Goal: Transaction & Acquisition: Purchase product/service

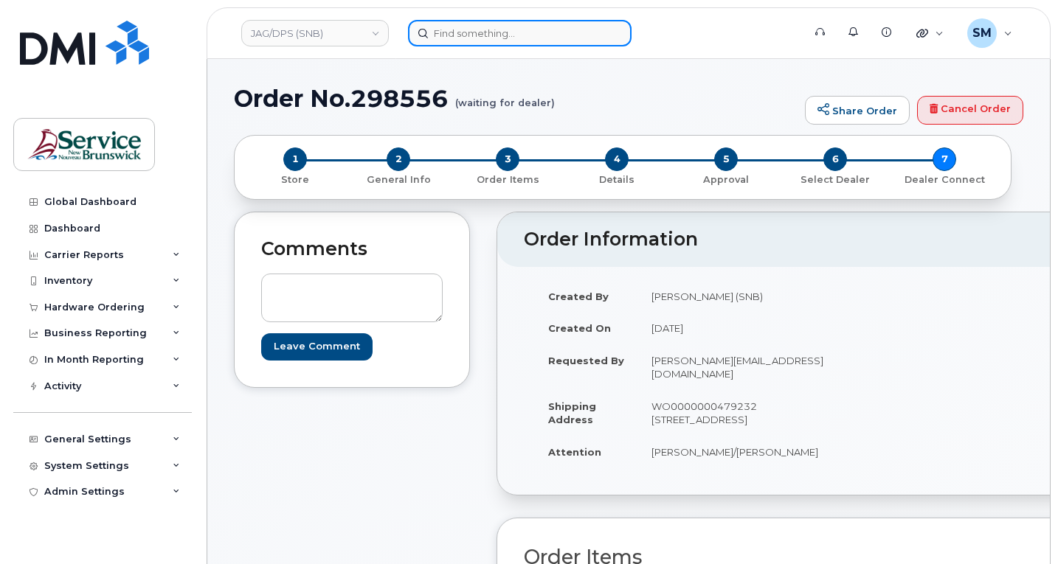
click at [451, 30] on input at bounding box center [520, 33] width 224 height 27
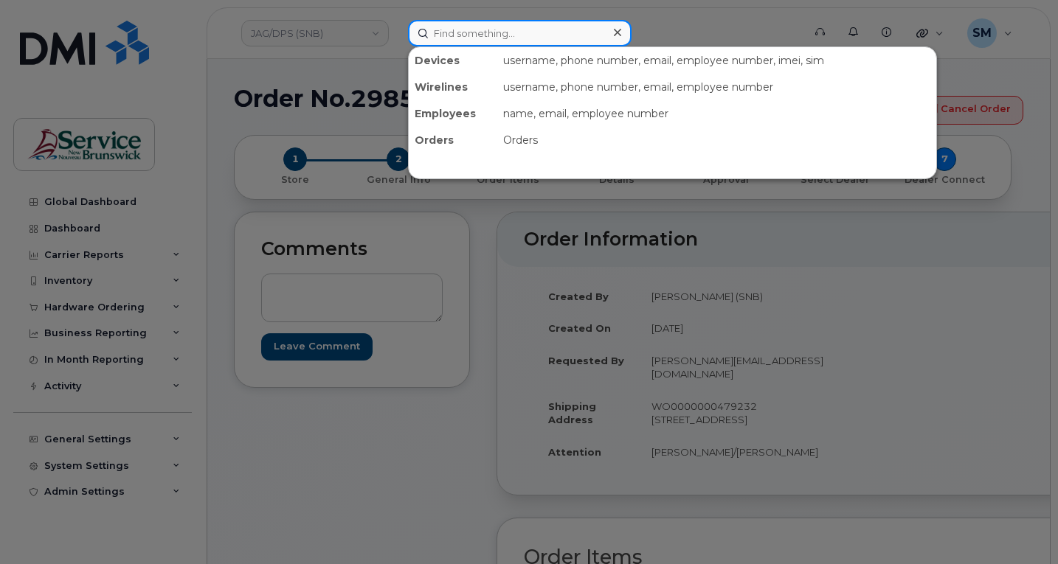
paste input "298207"
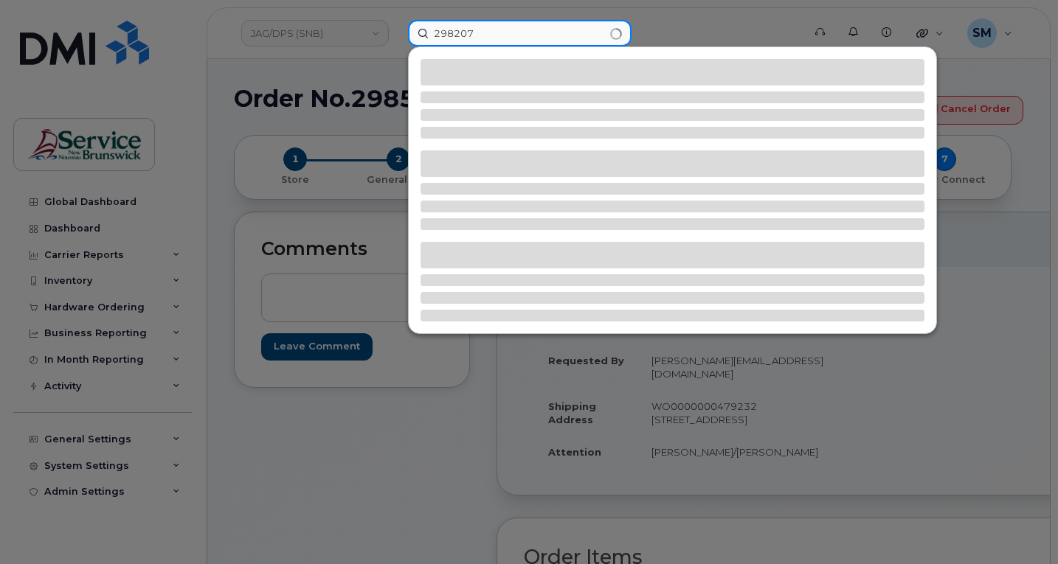
type input "298207"
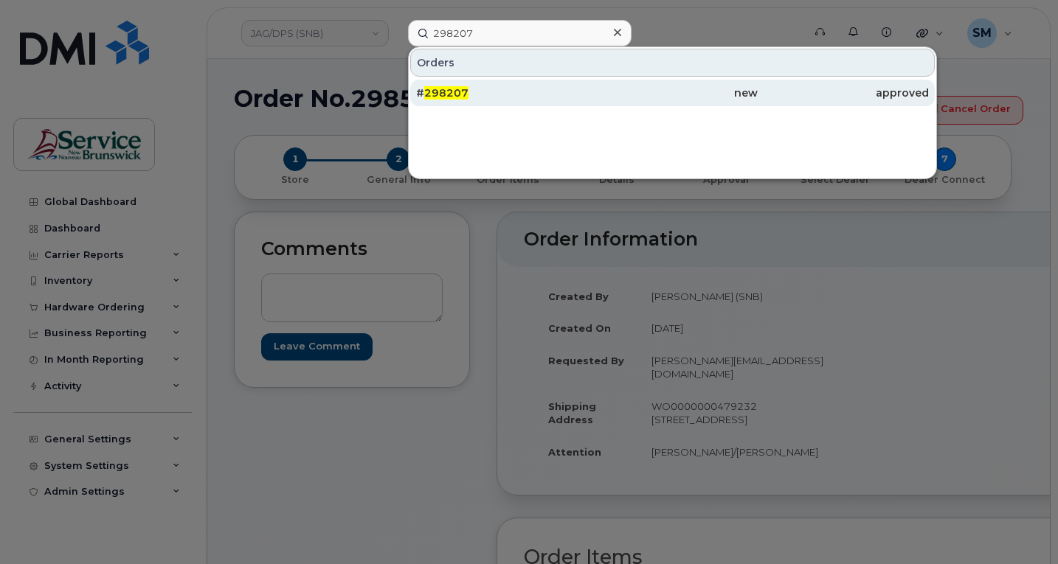
click at [440, 90] on span "298207" at bounding box center [446, 92] width 44 height 13
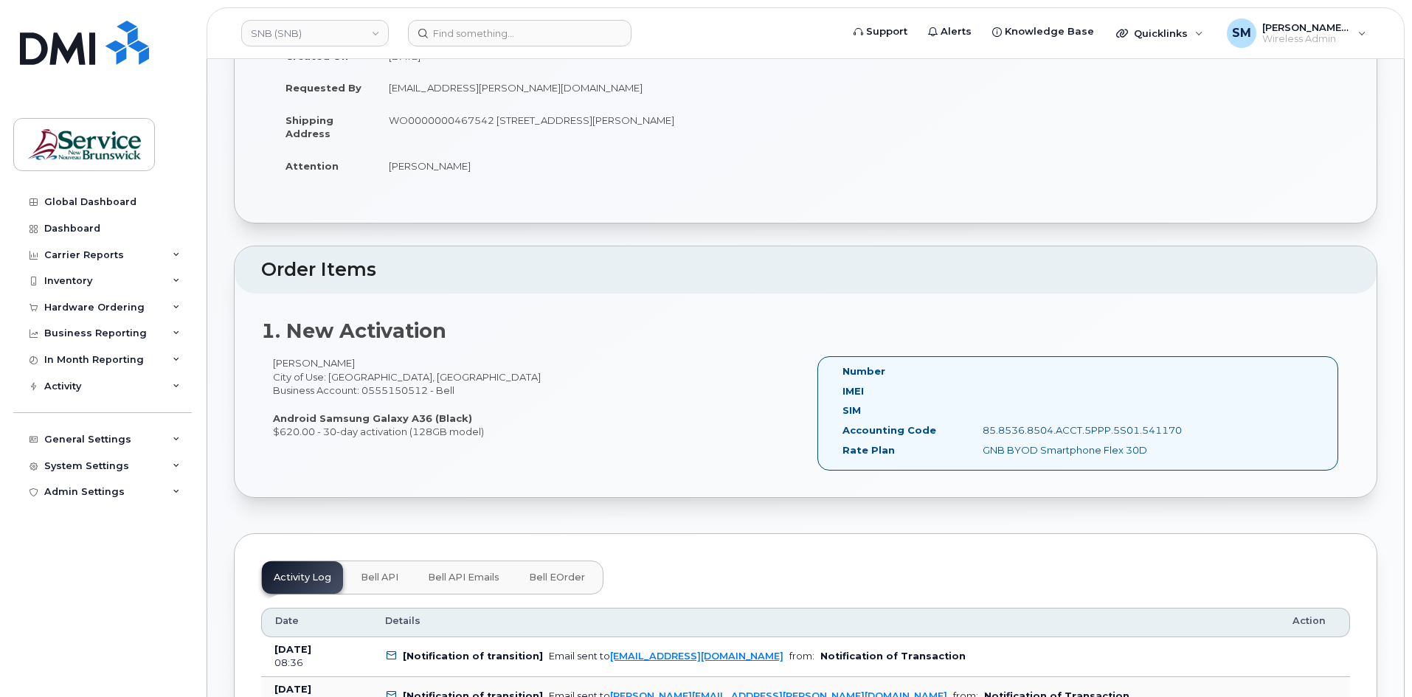
scroll to position [221, 0]
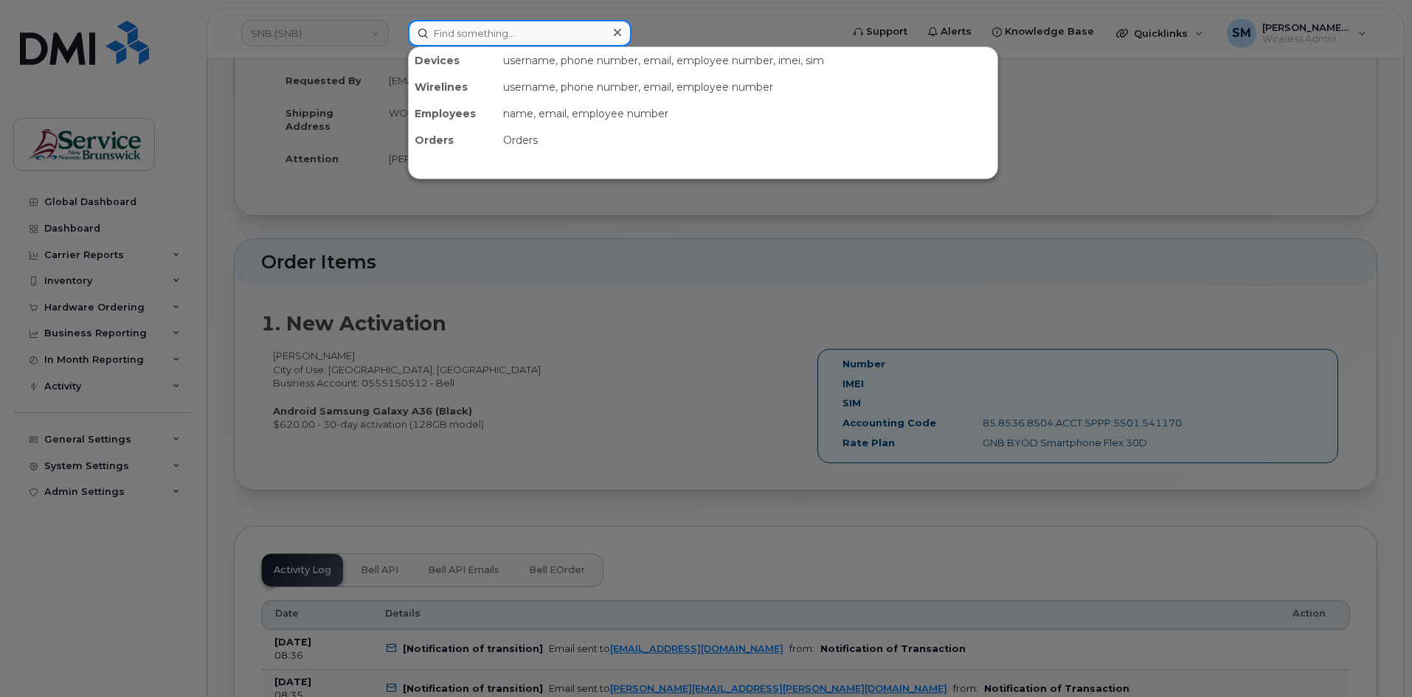
click at [531, 21] on input at bounding box center [520, 33] width 224 height 27
paste input "535055"
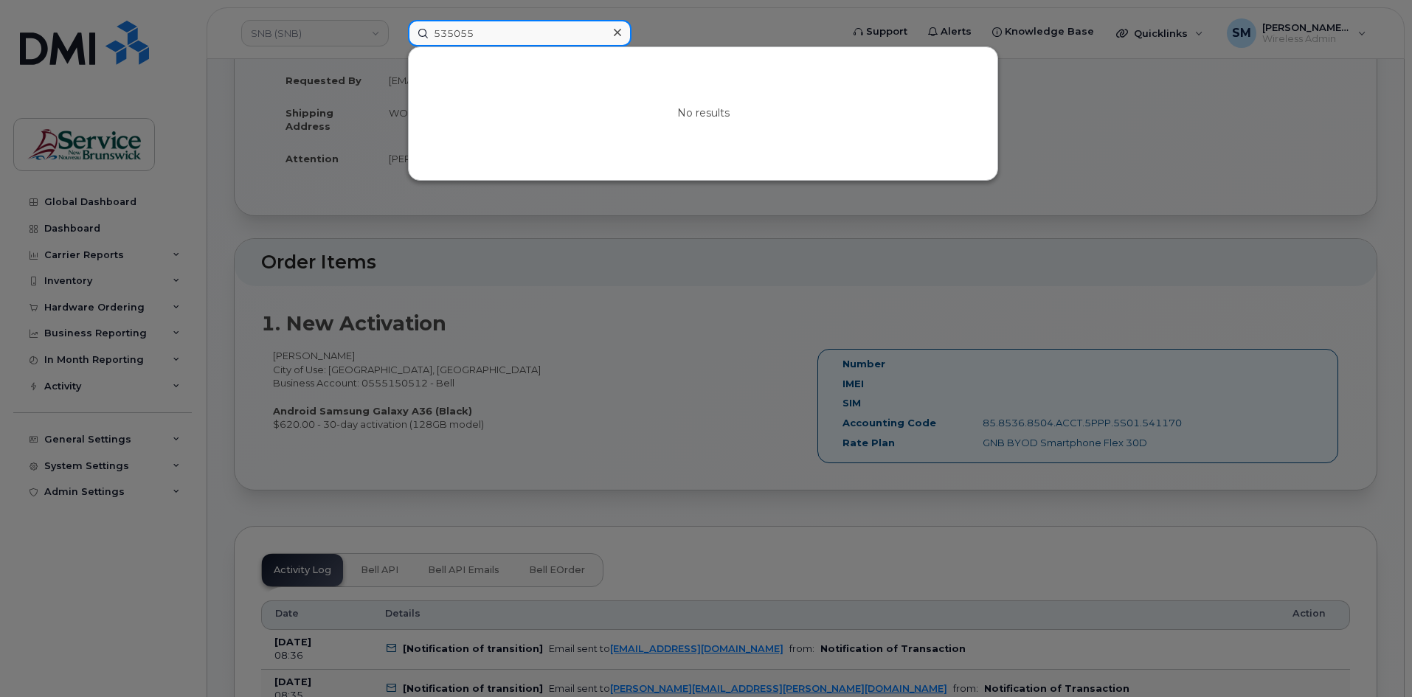
type input "535055"
click at [620, 32] on icon at bounding box center [617, 33] width 7 height 12
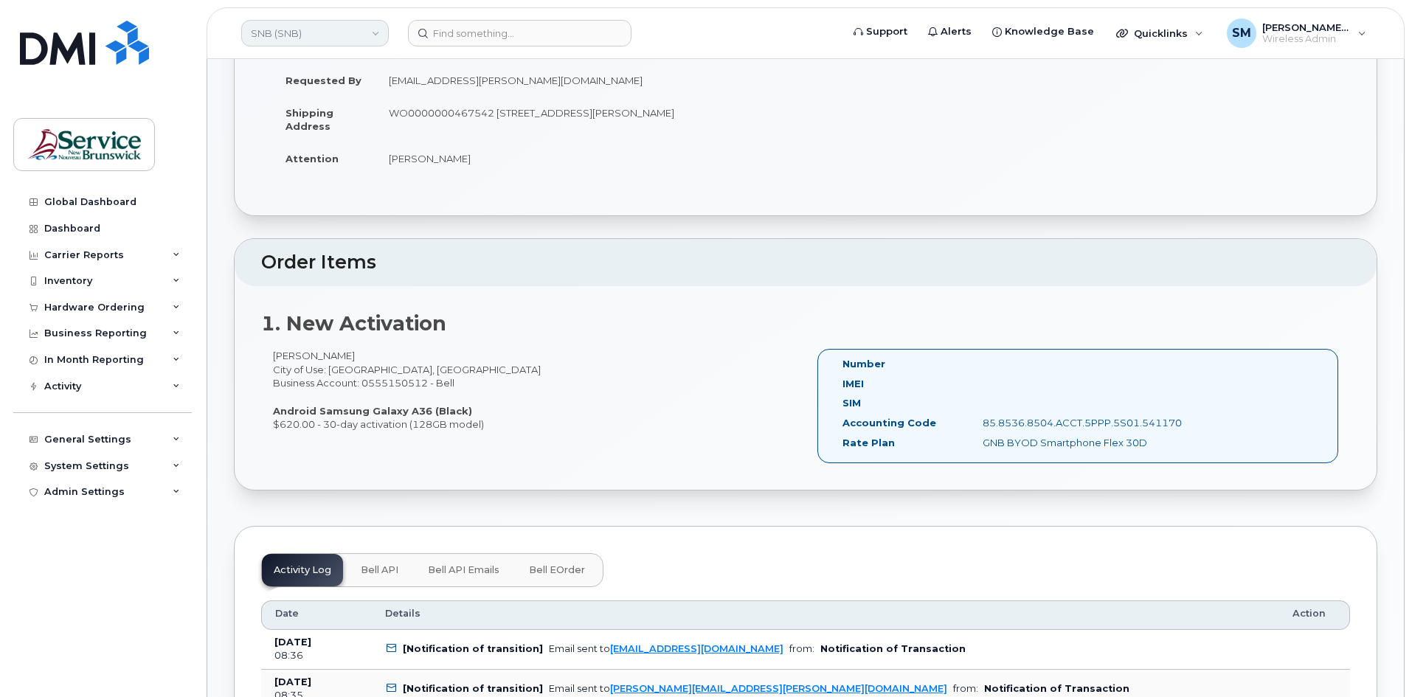
click at [302, 35] on link "SNB (SNB)" at bounding box center [315, 33] width 148 height 27
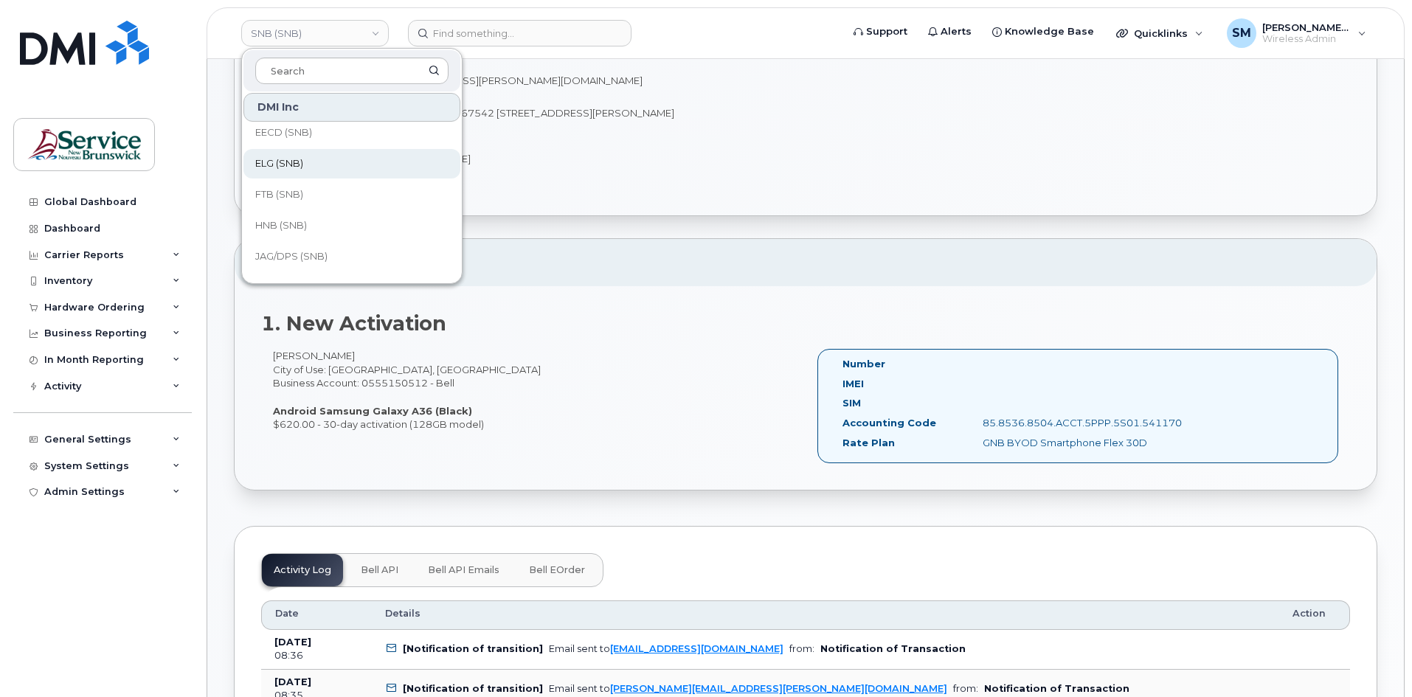
scroll to position [74, 0]
click at [313, 180] on link "ELG (SNB)" at bounding box center [351, 190] width 217 height 30
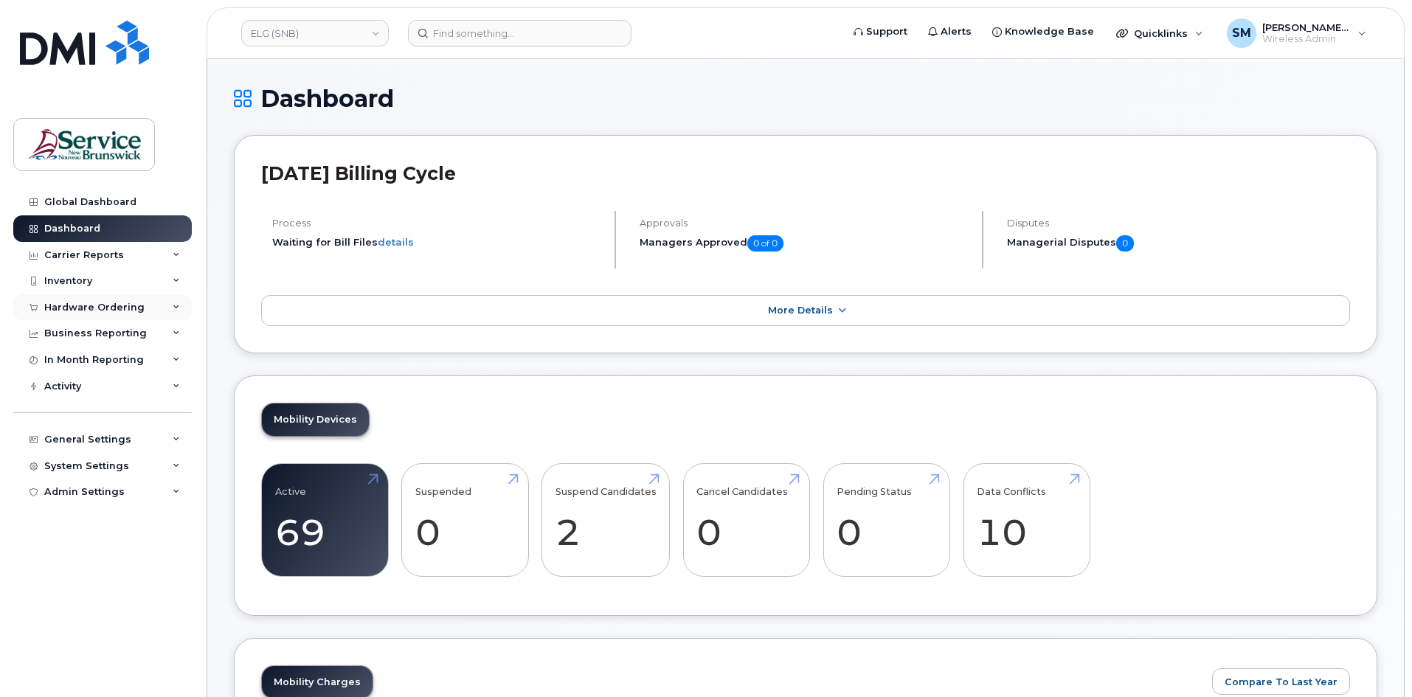
click at [77, 314] on div "Hardware Ordering" at bounding box center [102, 307] width 179 height 27
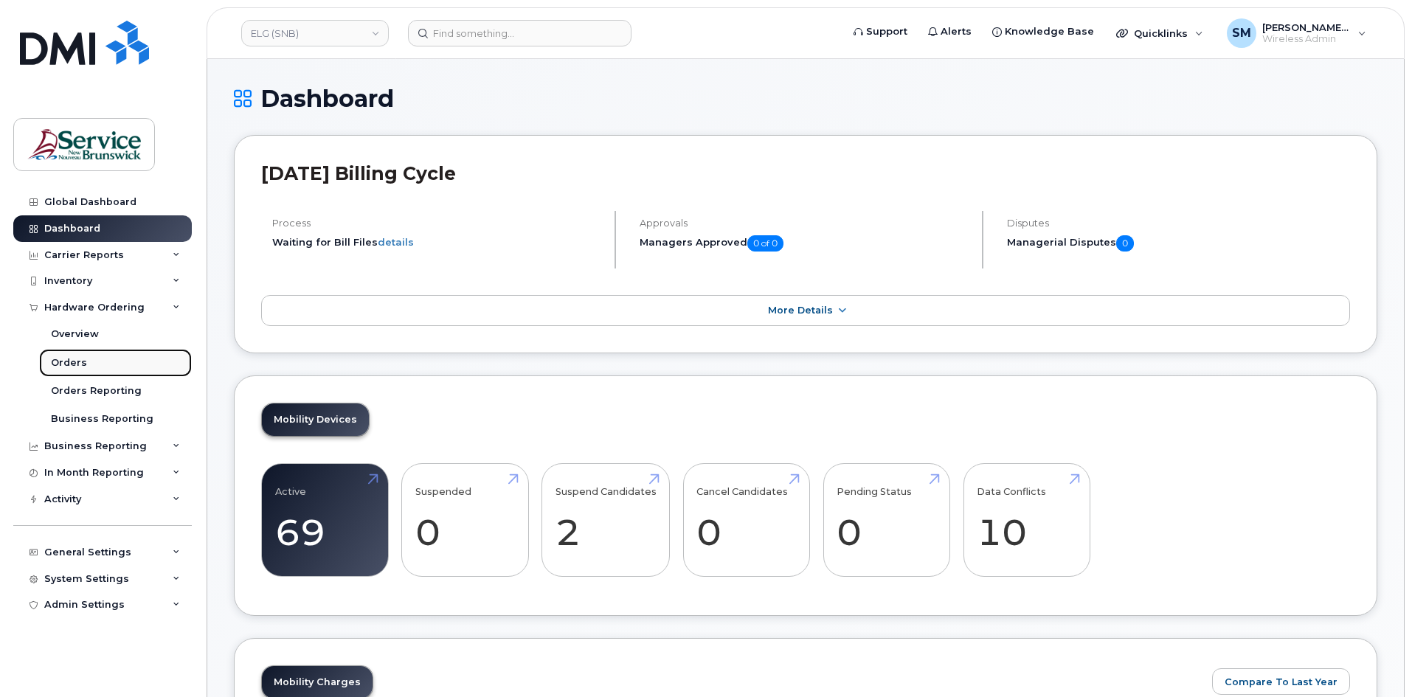
click at [100, 367] on link "Orders" at bounding box center [115, 363] width 153 height 28
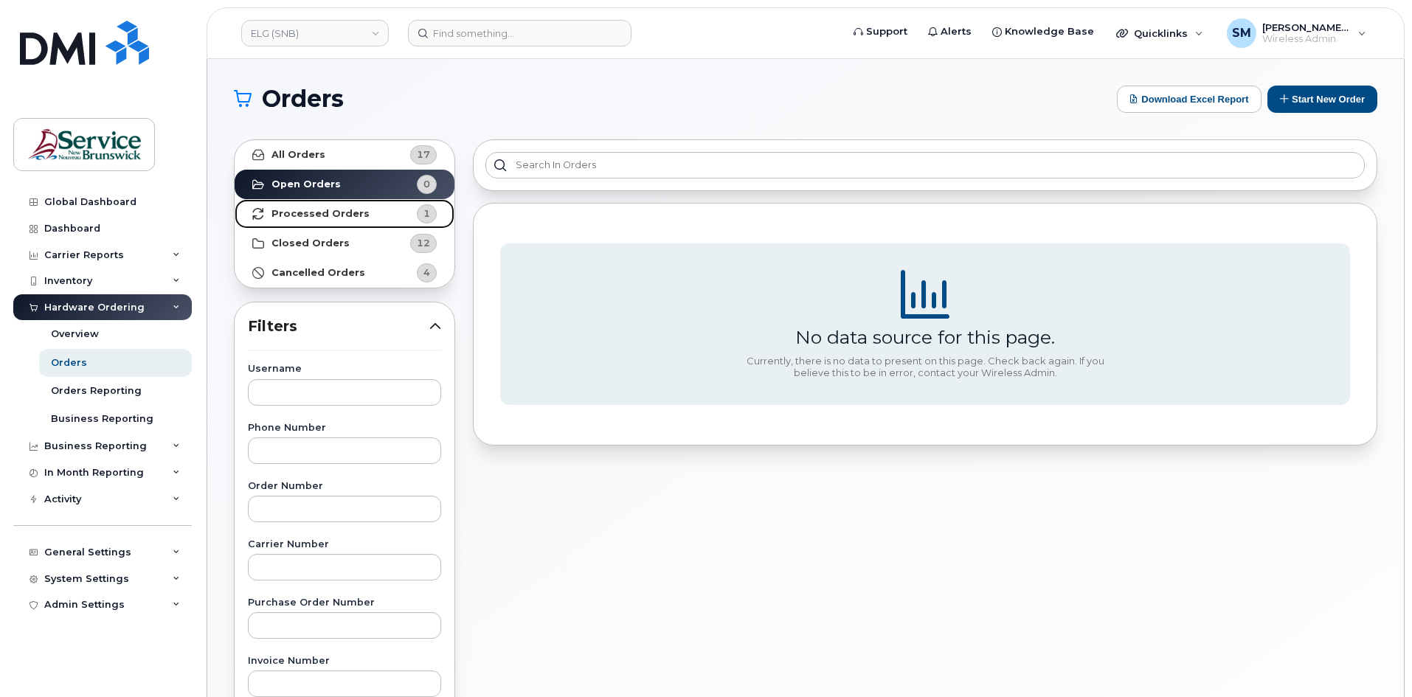
click at [380, 213] on link "Processed Orders 1" at bounding box center [345, 214] width 220 height 30
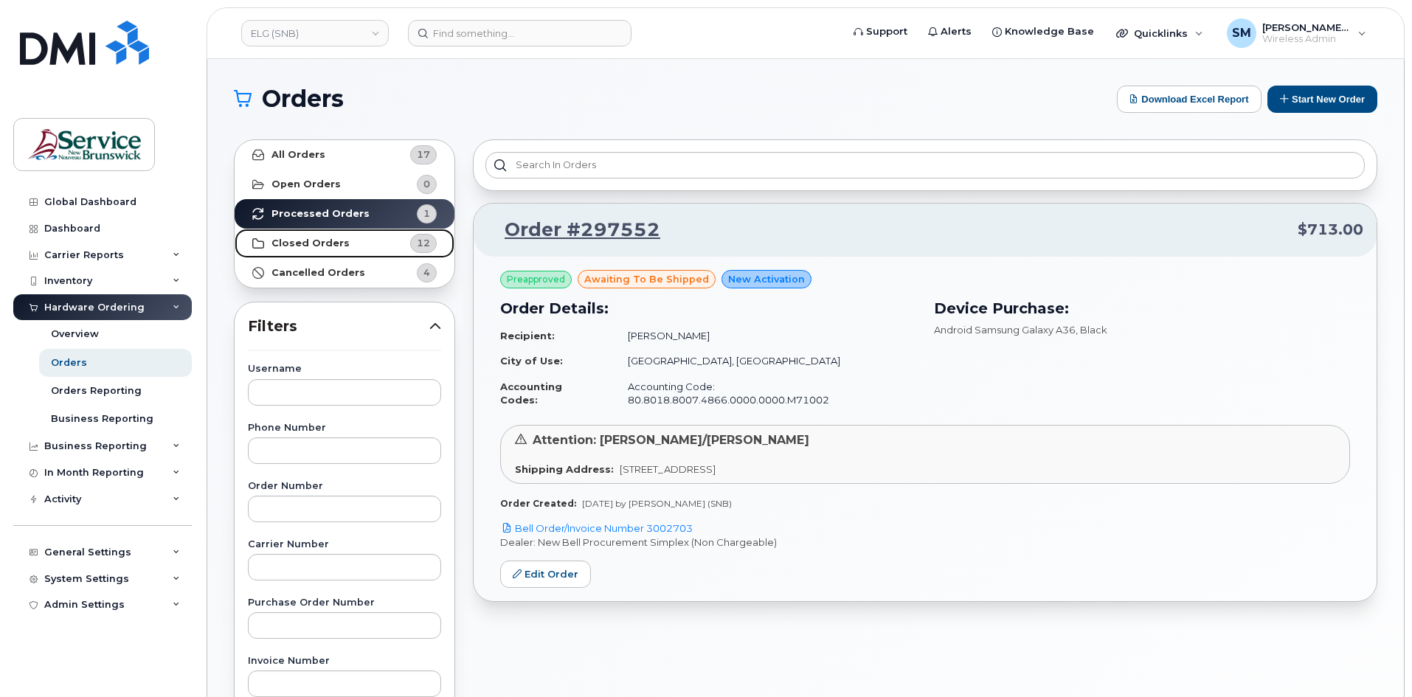
click at [376, 244] on link "Closed Orders 12" at bounding box center [345, 244] width 220 height 30
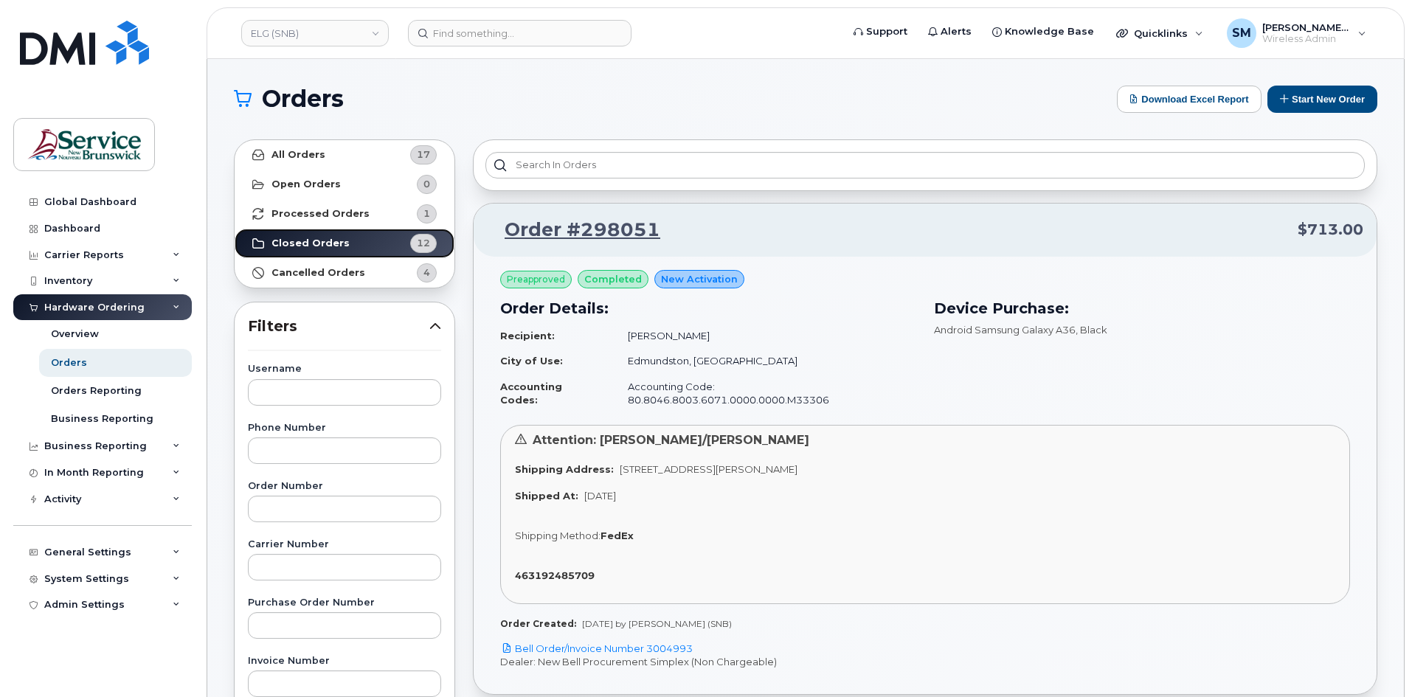
scroll to position [74, 0]
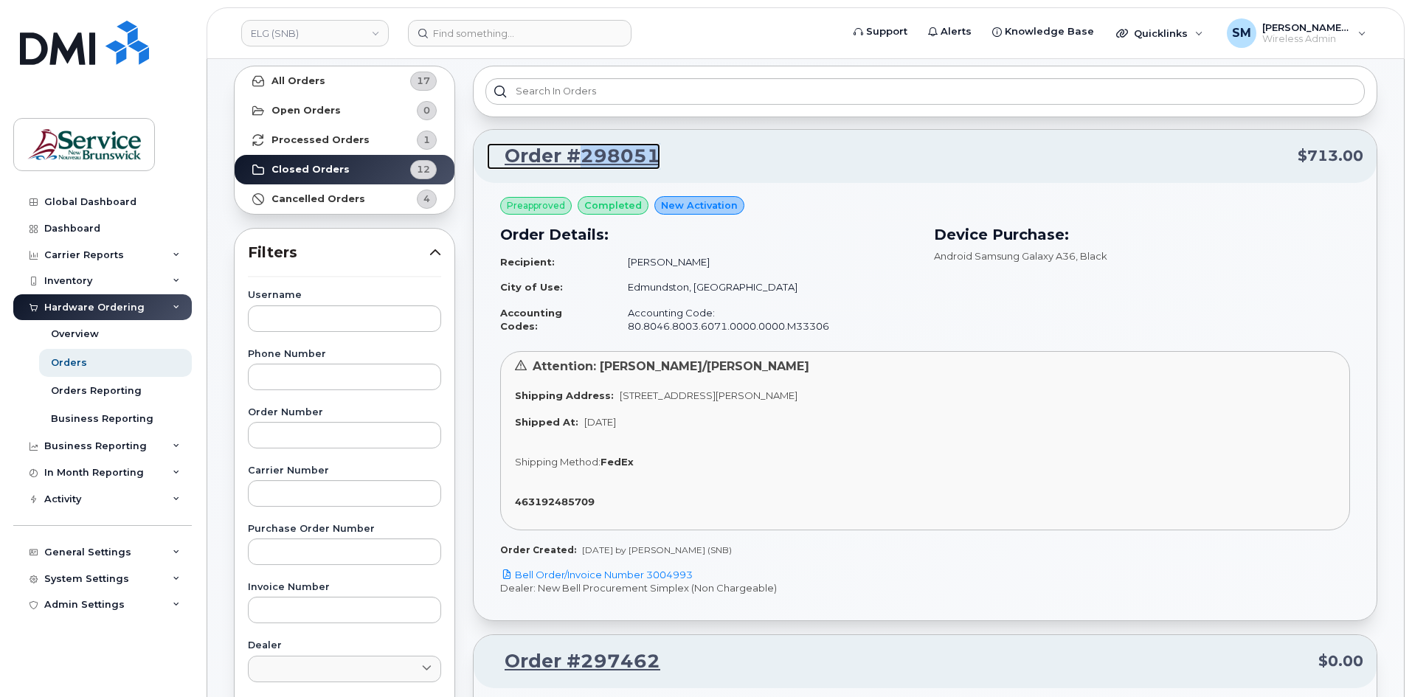
copy link "298051"
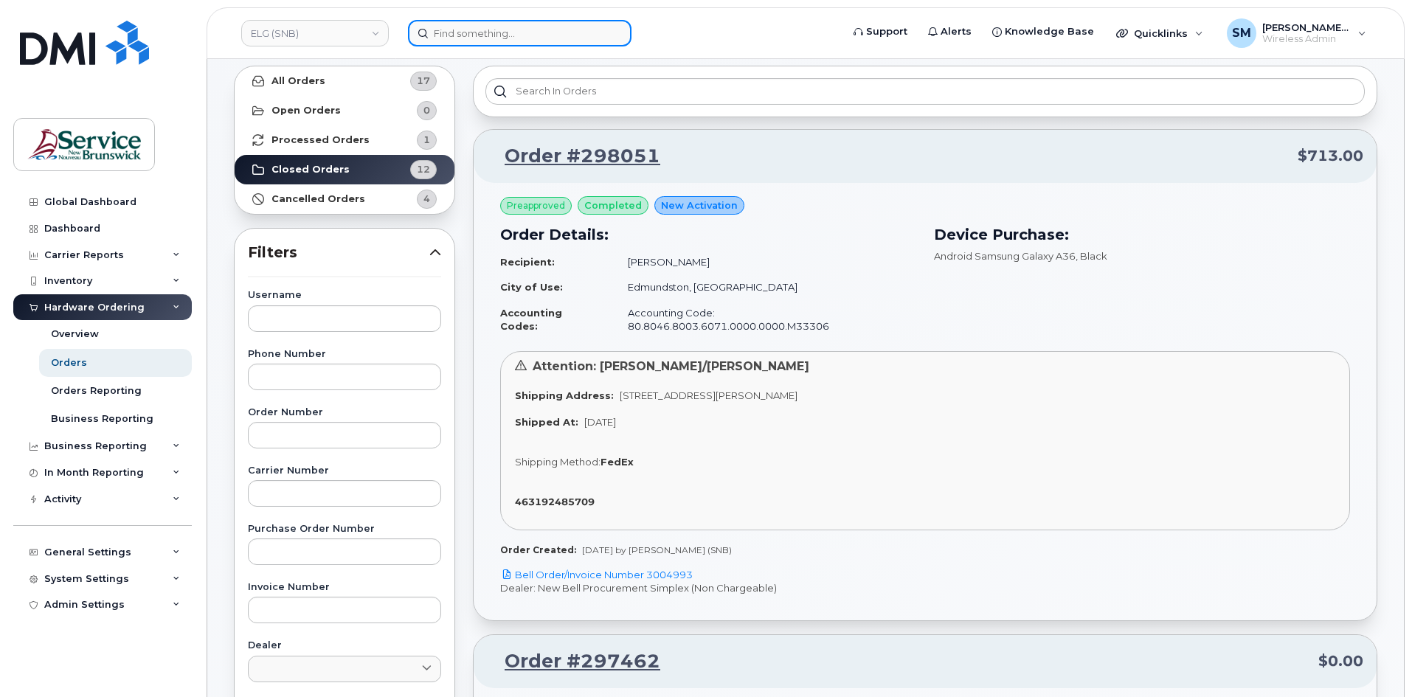
click at [536, 33] on input at bounding box center [520, 33] width 224 height 27
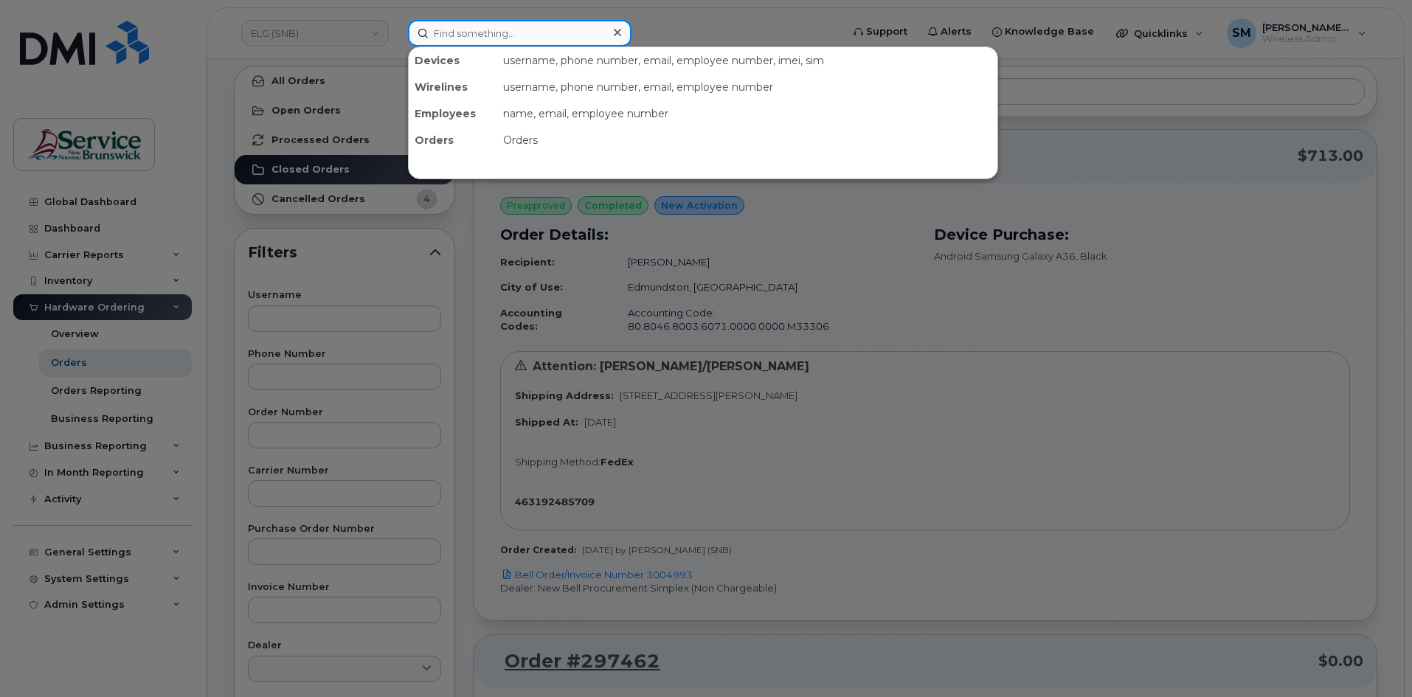
paste input "506 789 3768"
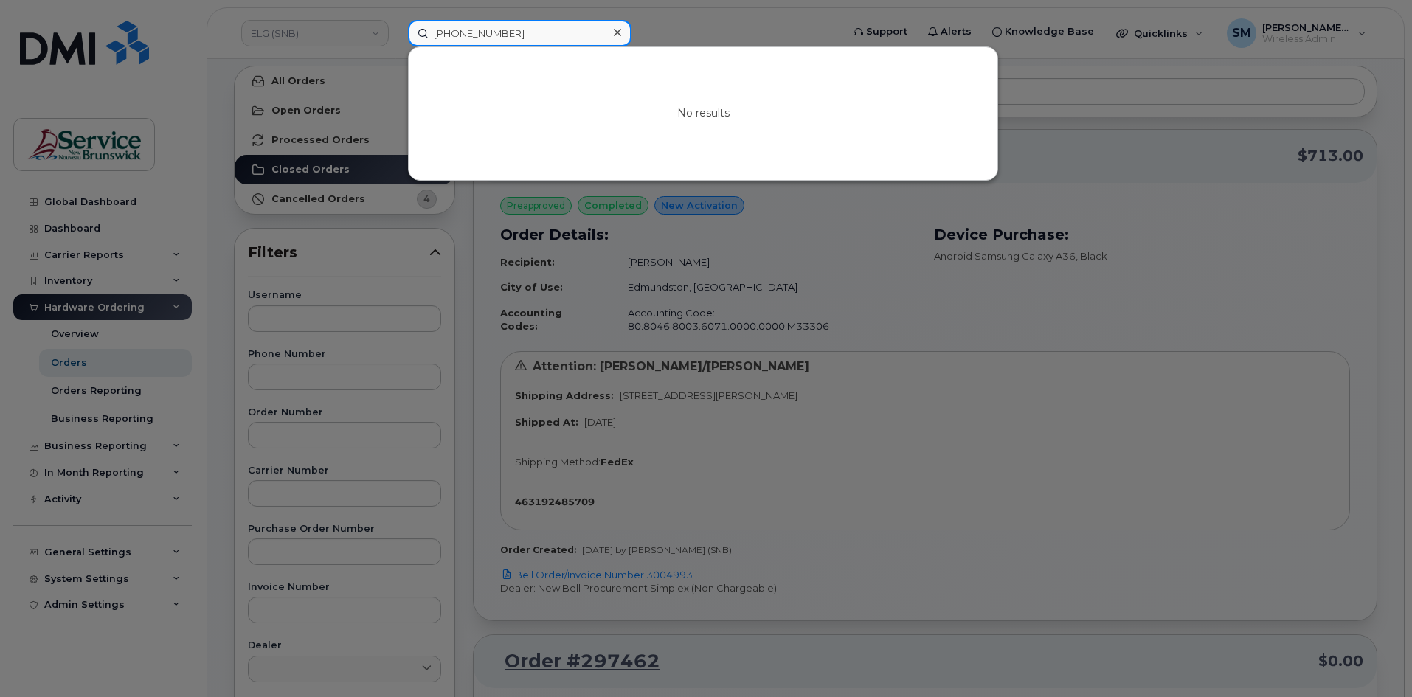
type input "506 789 3768"
click at [351, 34] on div at bounding box center [706, 348] width 1412 height 697
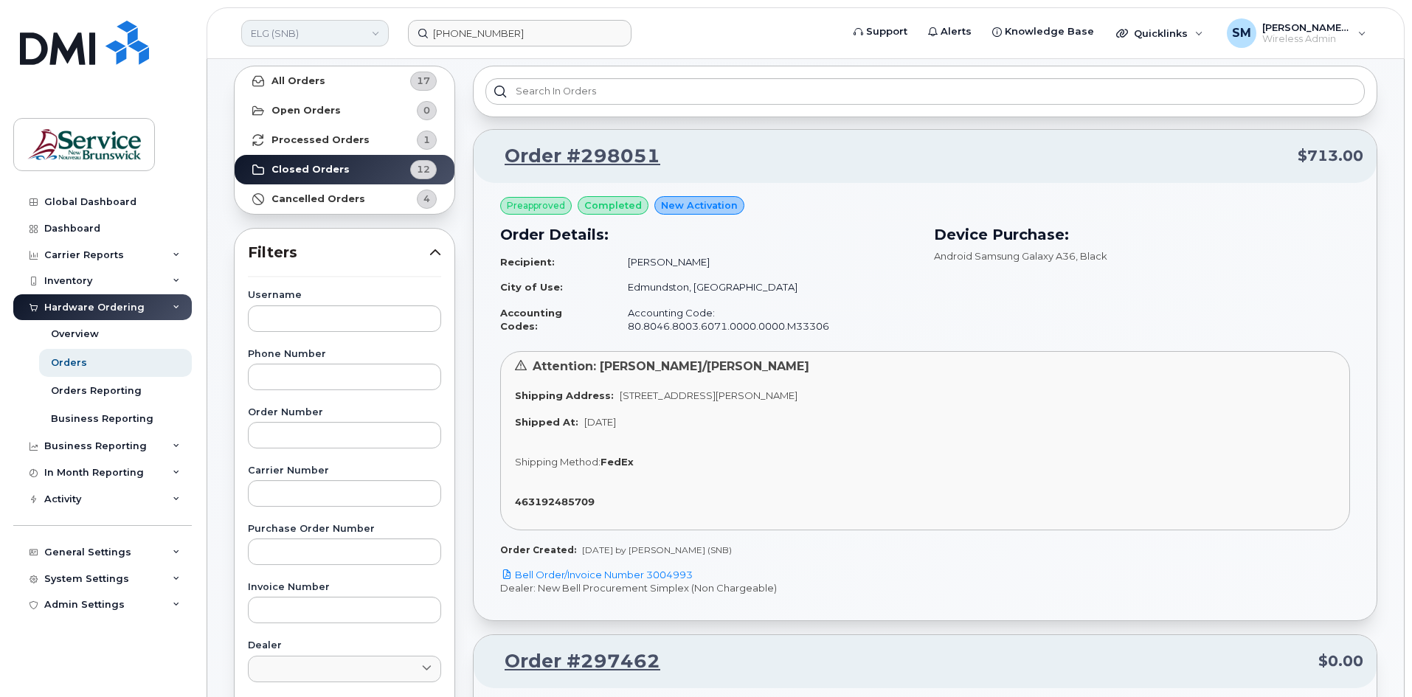
click at [349, 33] on link "ELG (SNB)" at bounding box center [315, 33] width 148 height 27
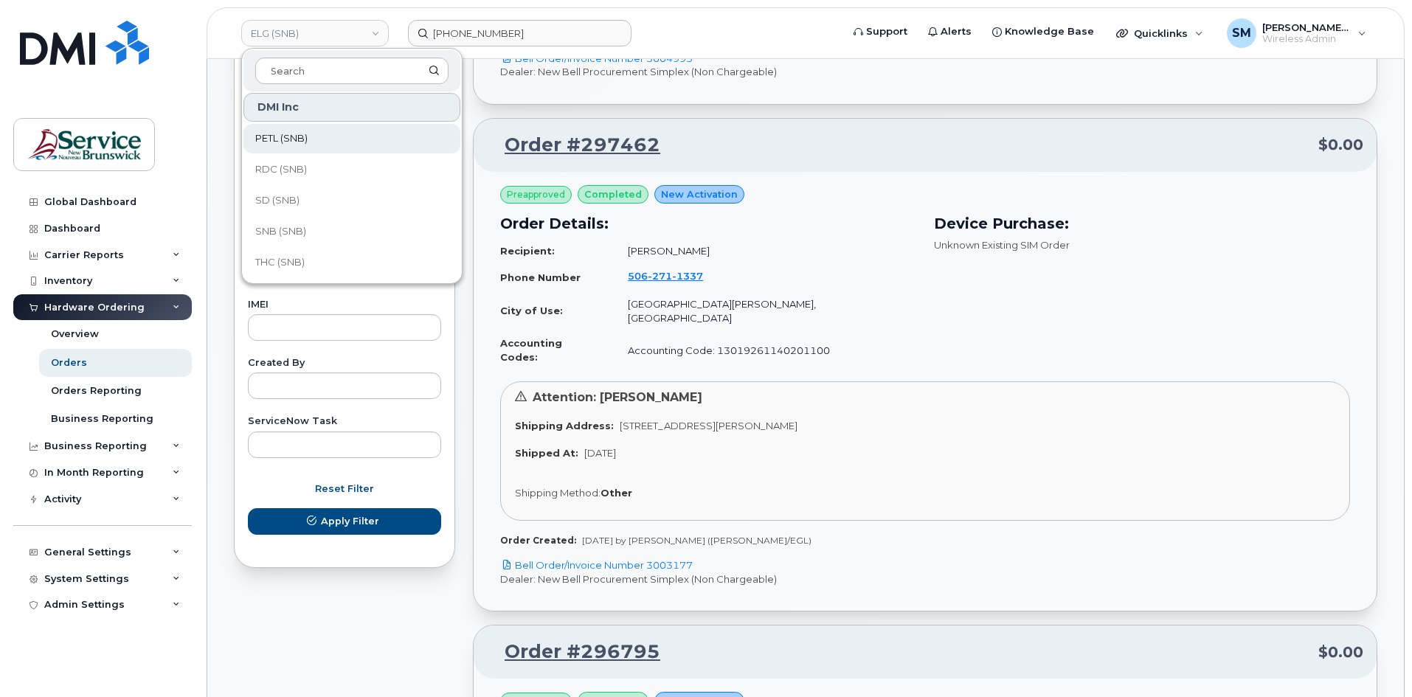
scroll to position [374, 0]
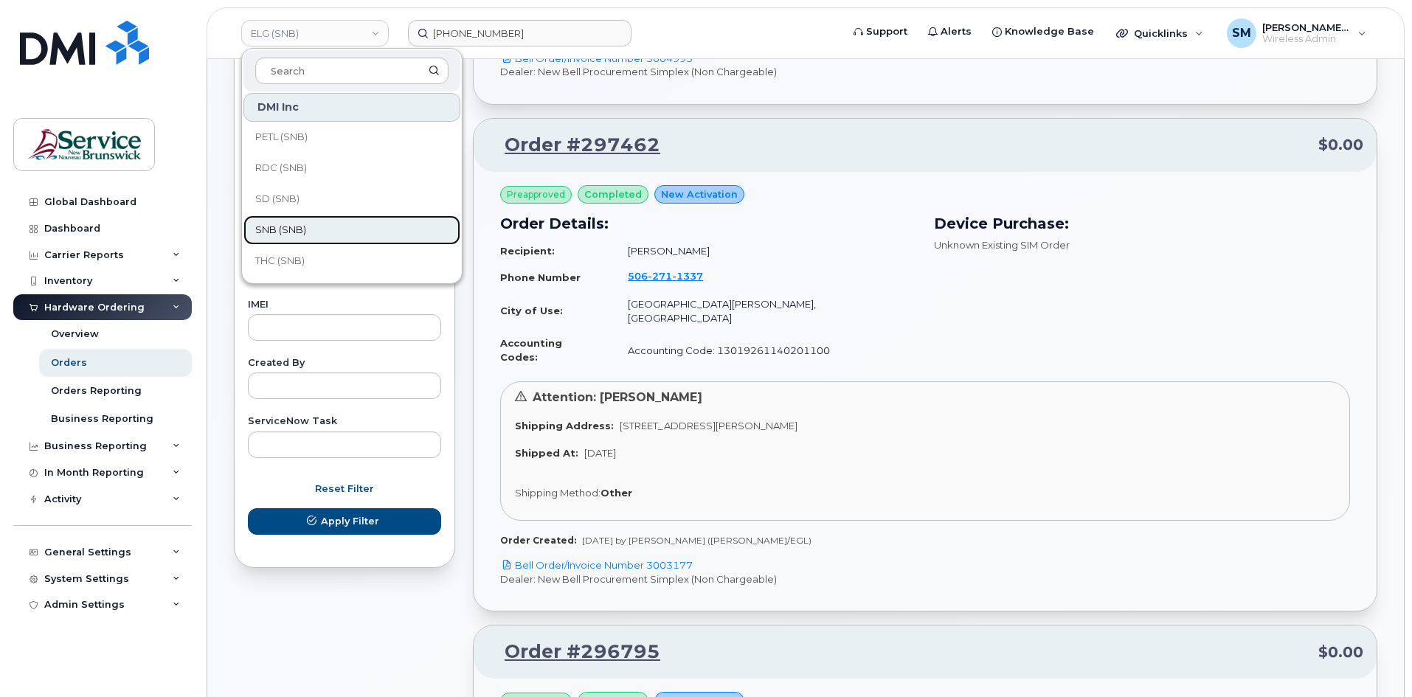
click at [302, 221] on link "SNB (SNB)" at bounding box center [351, 230] width 217 height 30
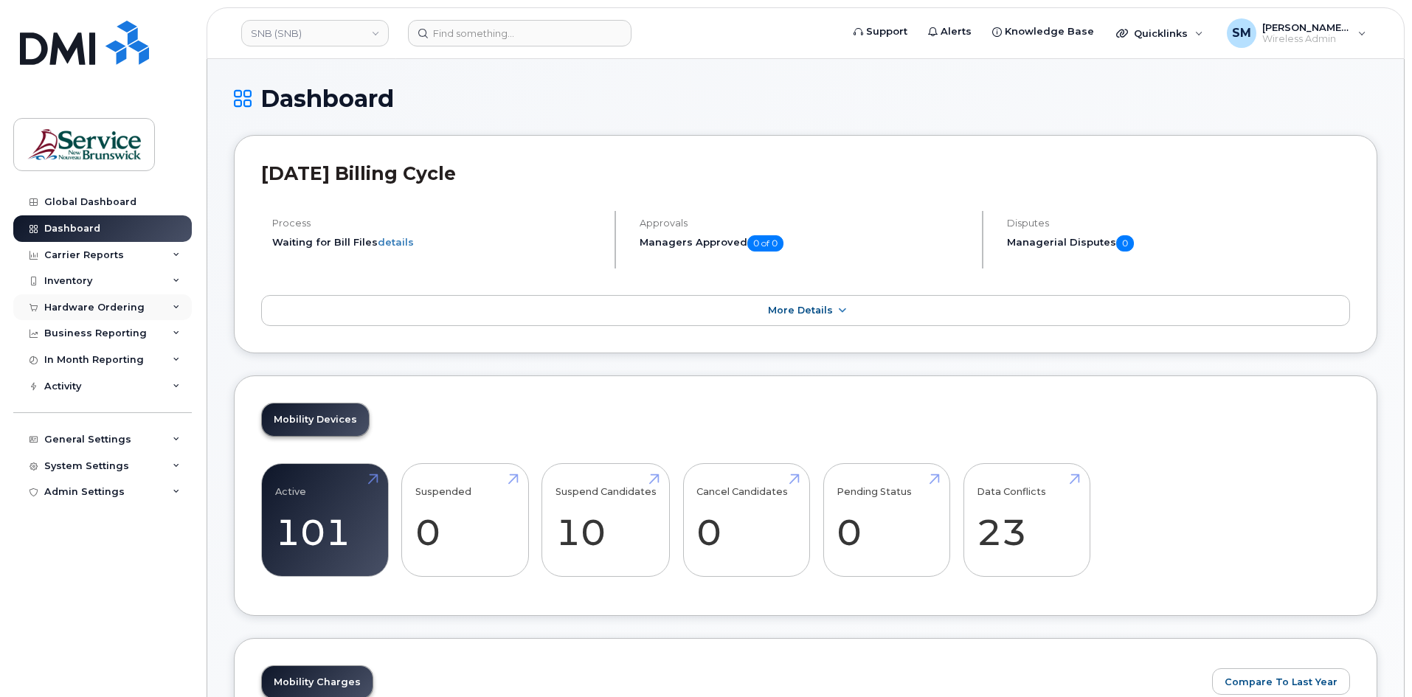
click at [100, 310] on div "Hardware Ordering" at bounding box center [94, 308] width 100 height 12
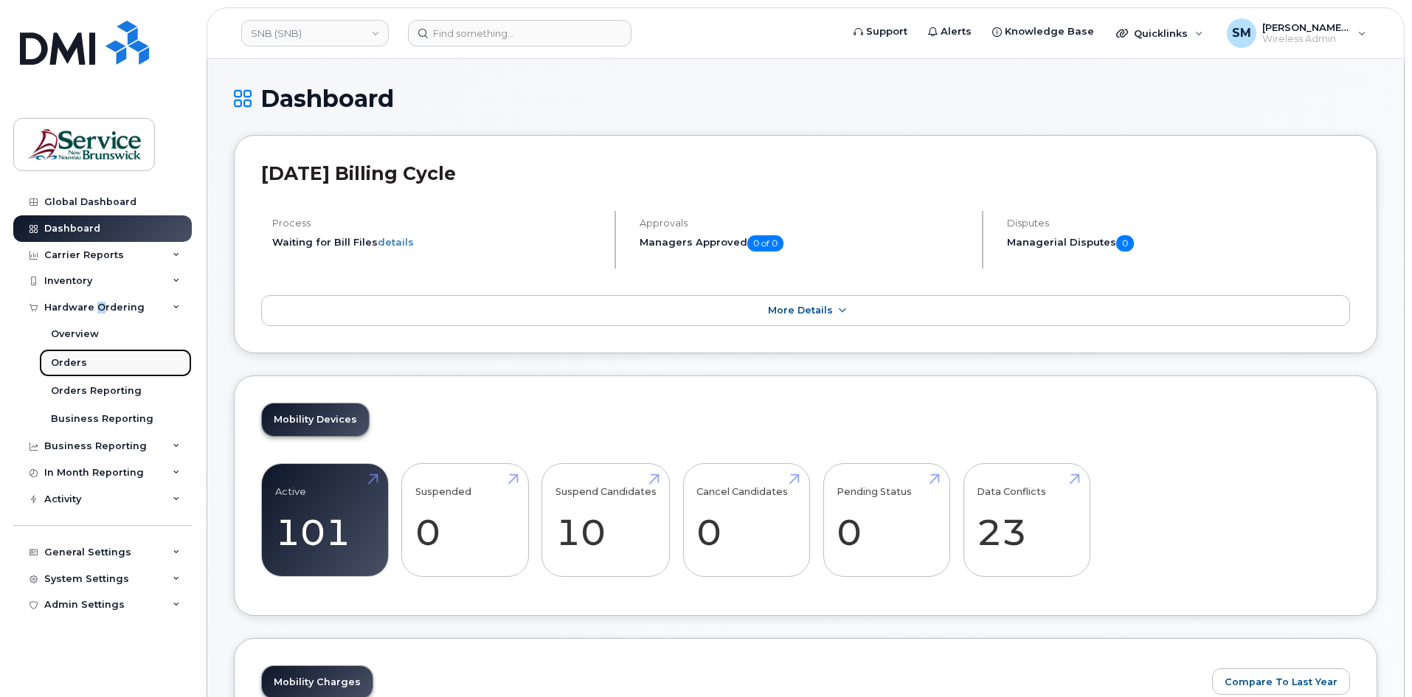
click at [84, 362] on link "Orders" at bounding box center [115, 363] width 153 height 28
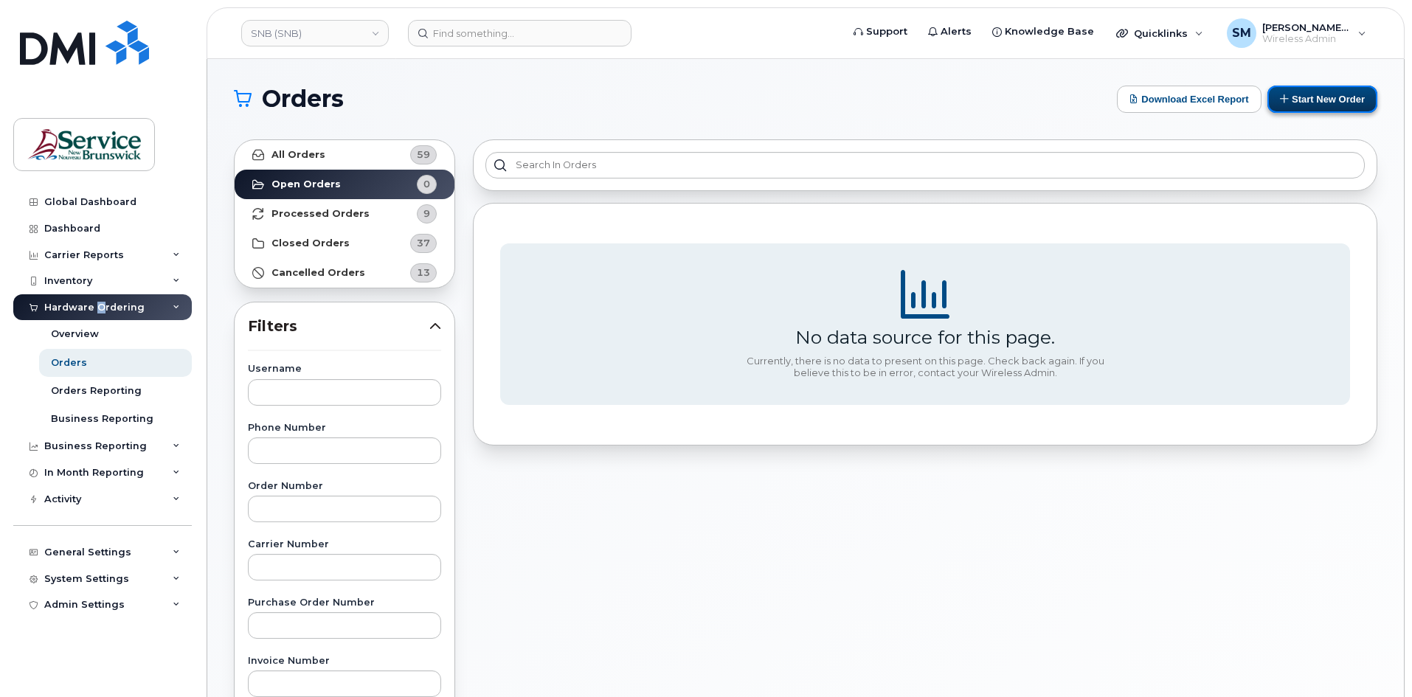
click at [1297, 92] on button "Start New Order" at bounding box center [1322, 99] width 110 height 27
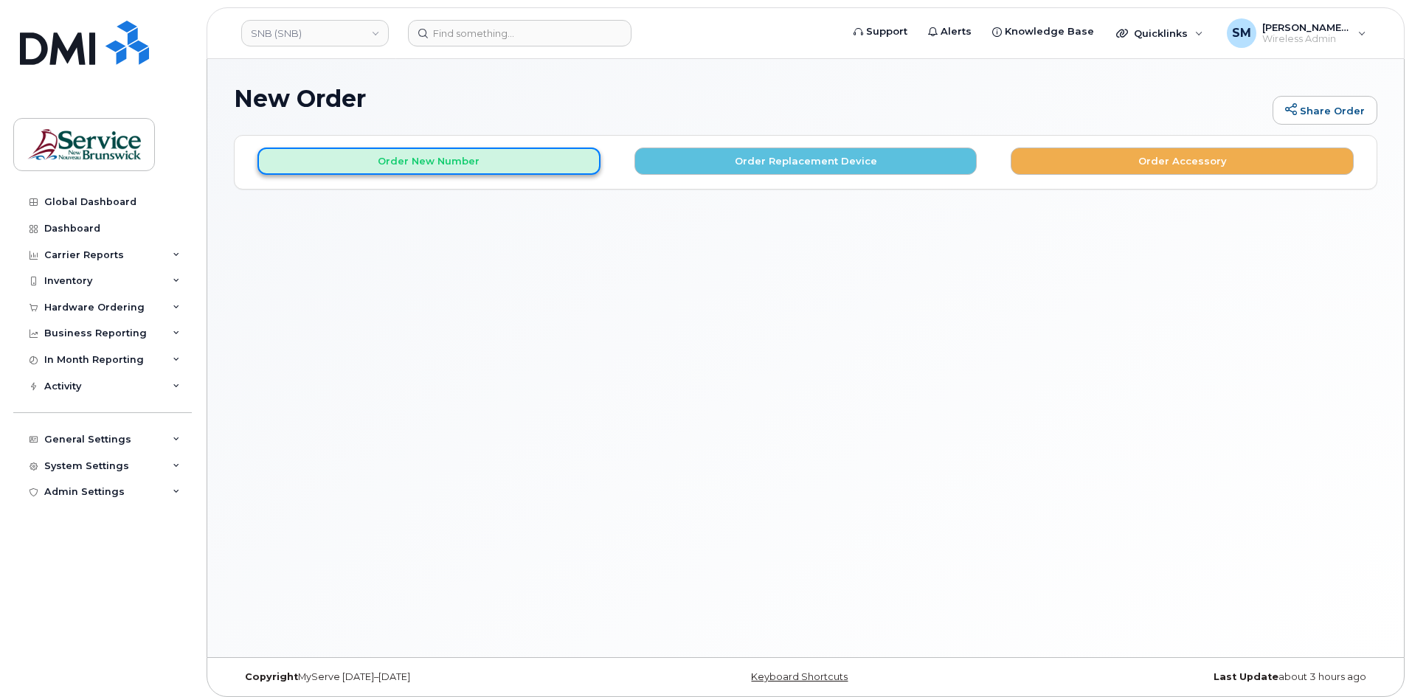
click at [555, 167] on button "Order New Number" at bounding box center [428, 161] width 343 height 27
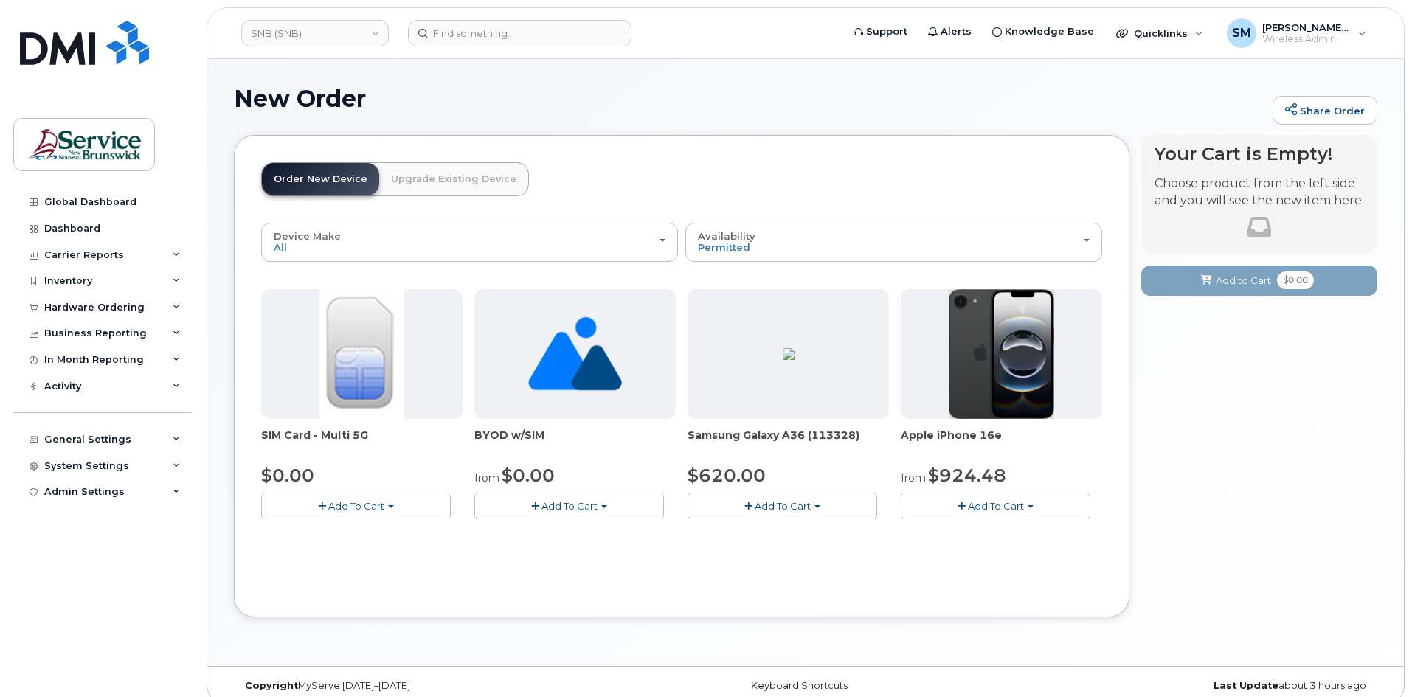
click at [978, 510] on span "Add To Cart" at bounding box center [996, 506] width 56 height 12
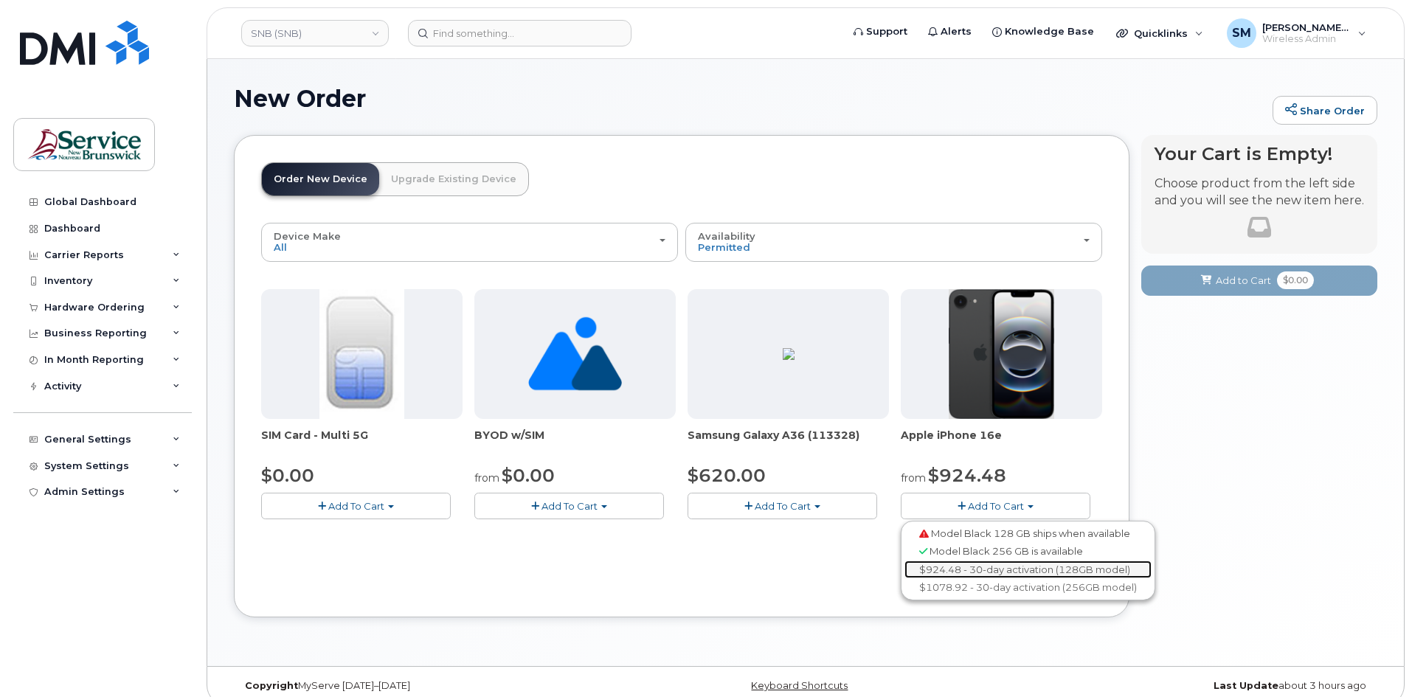
click at [975, 564] on link "$924.48 - 30-day activation (128GB model)" at bounding box center [1027, 570] width 247 height 18
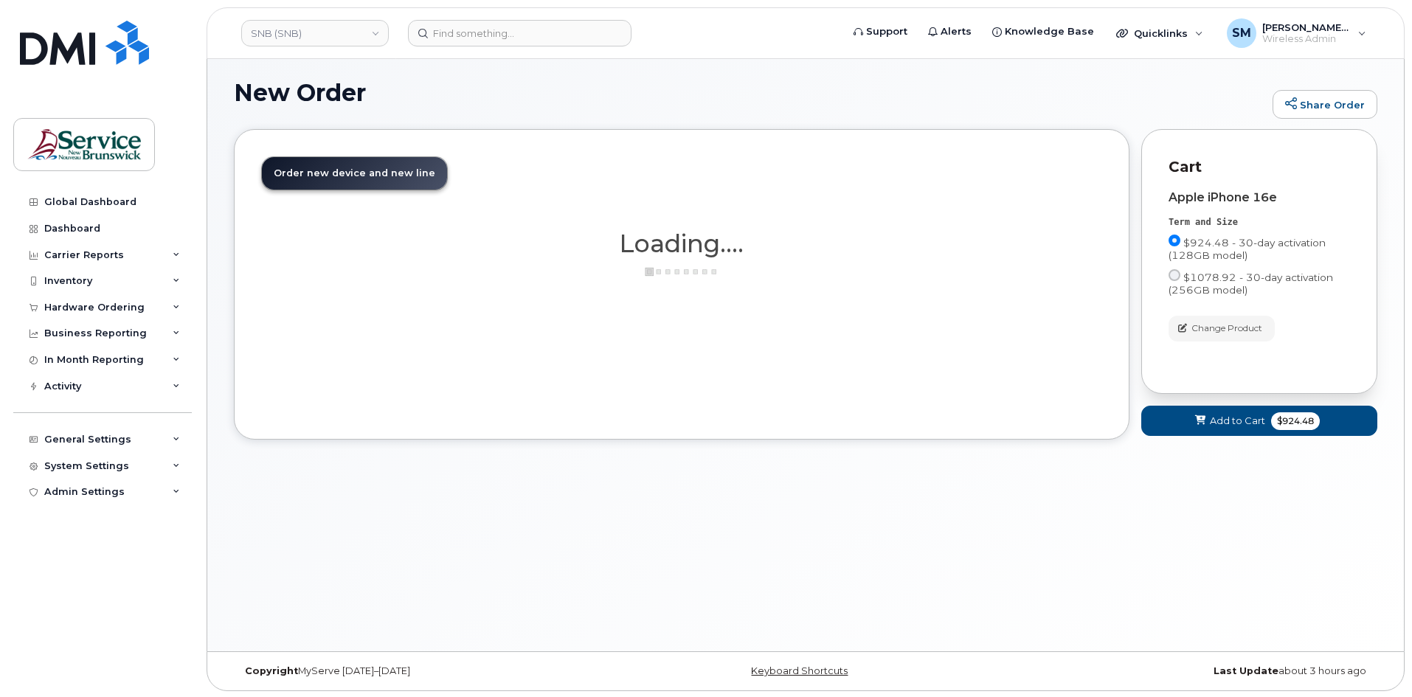
scroll to position [7, 0]
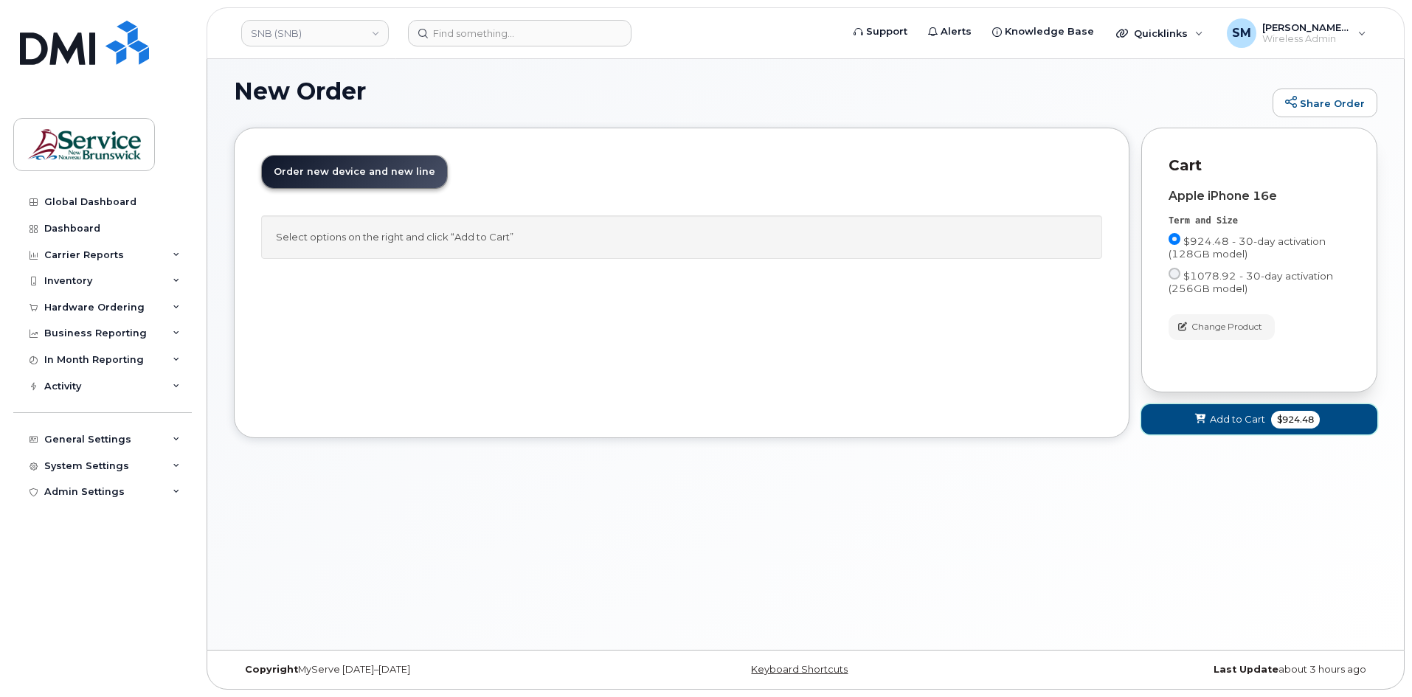
click at [1294, 429] on button "Add to Cart $924.48" at bounding box center [1259, 419] width 236 height 30
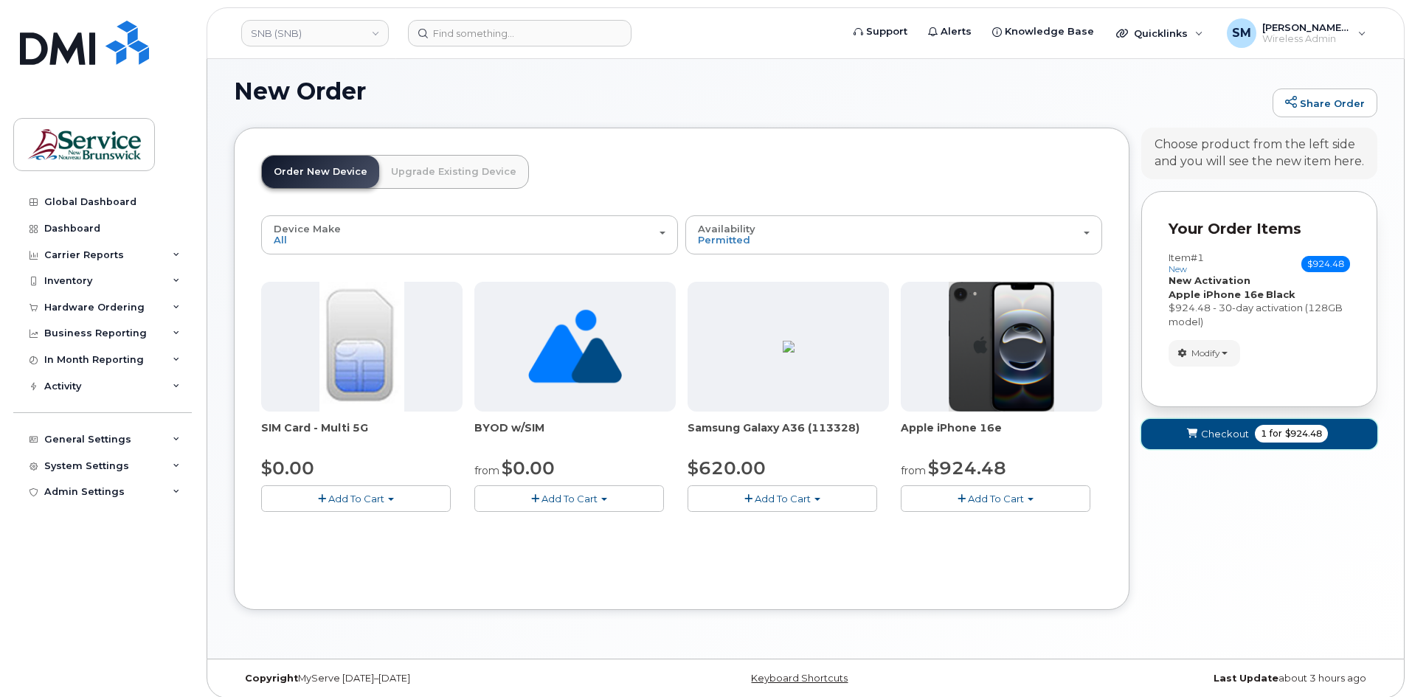
click at [1256, 427] on span "1 for $924.48" at bounding box center [1291, 434] width 73 height 18
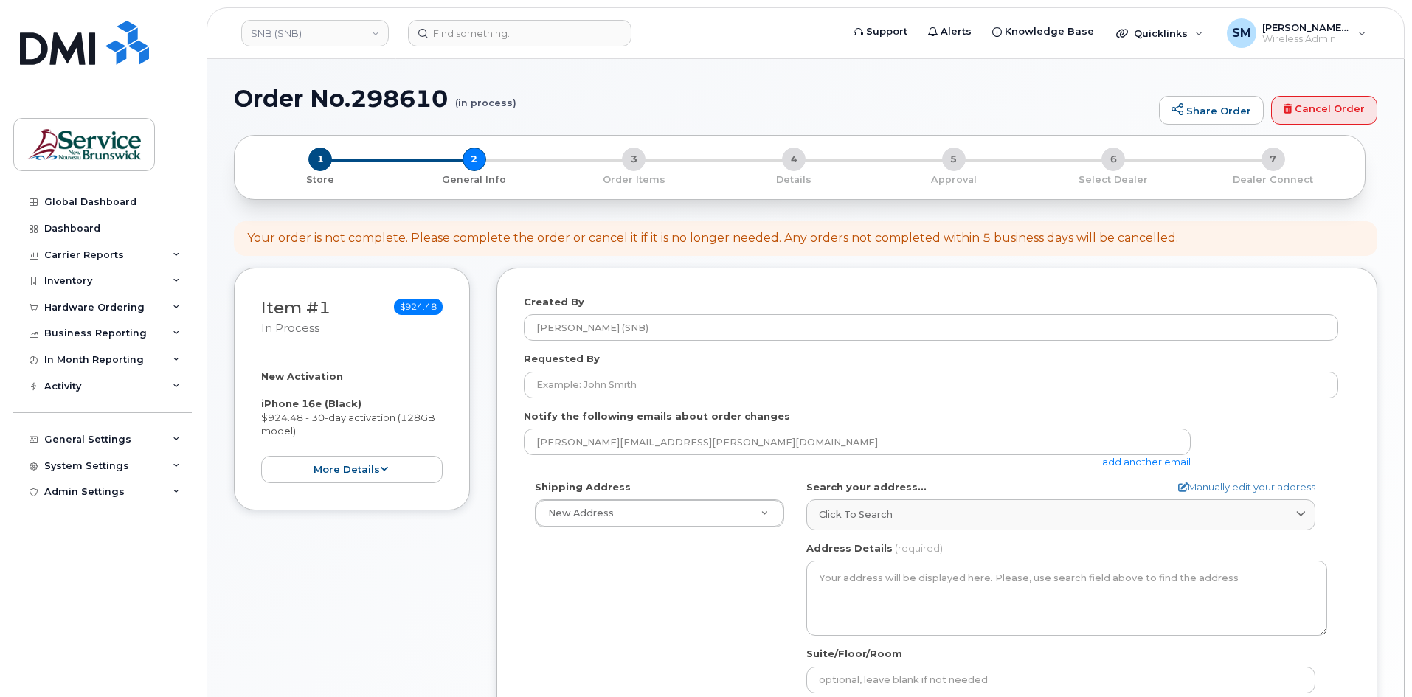
select select
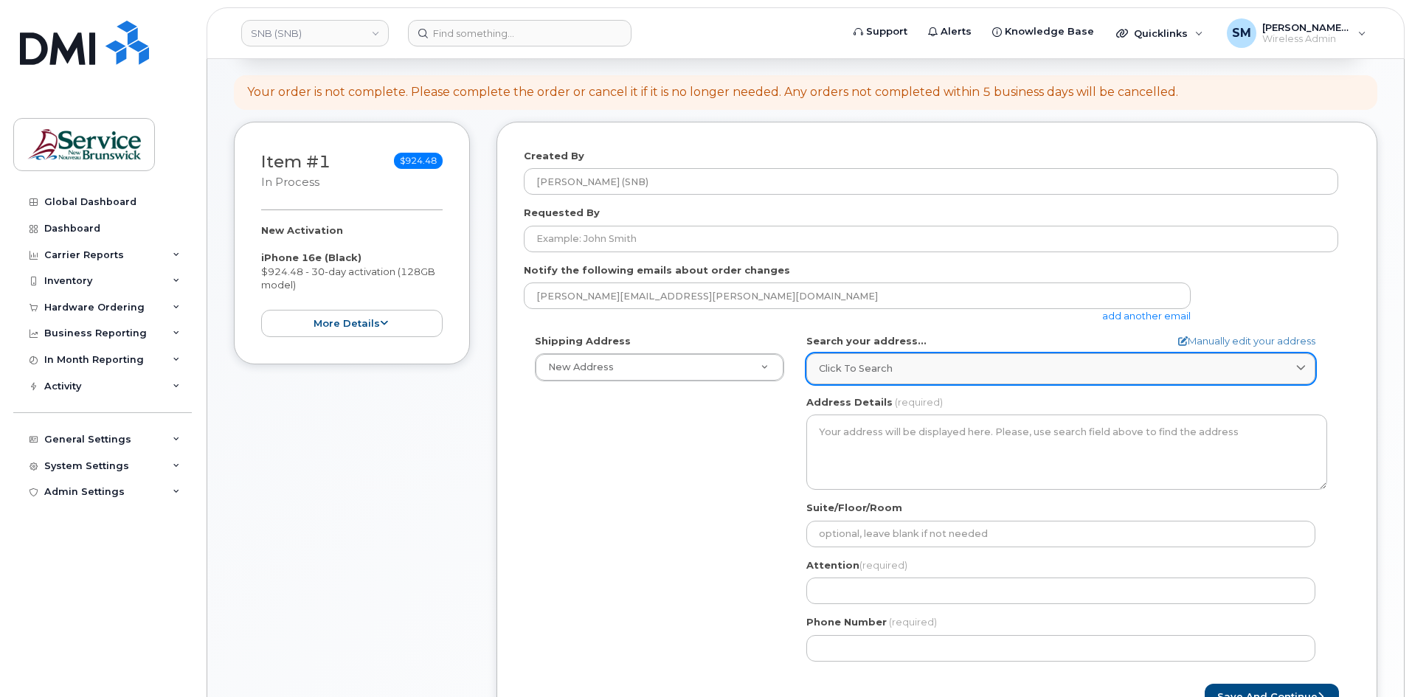
scroll to position [148, 0]
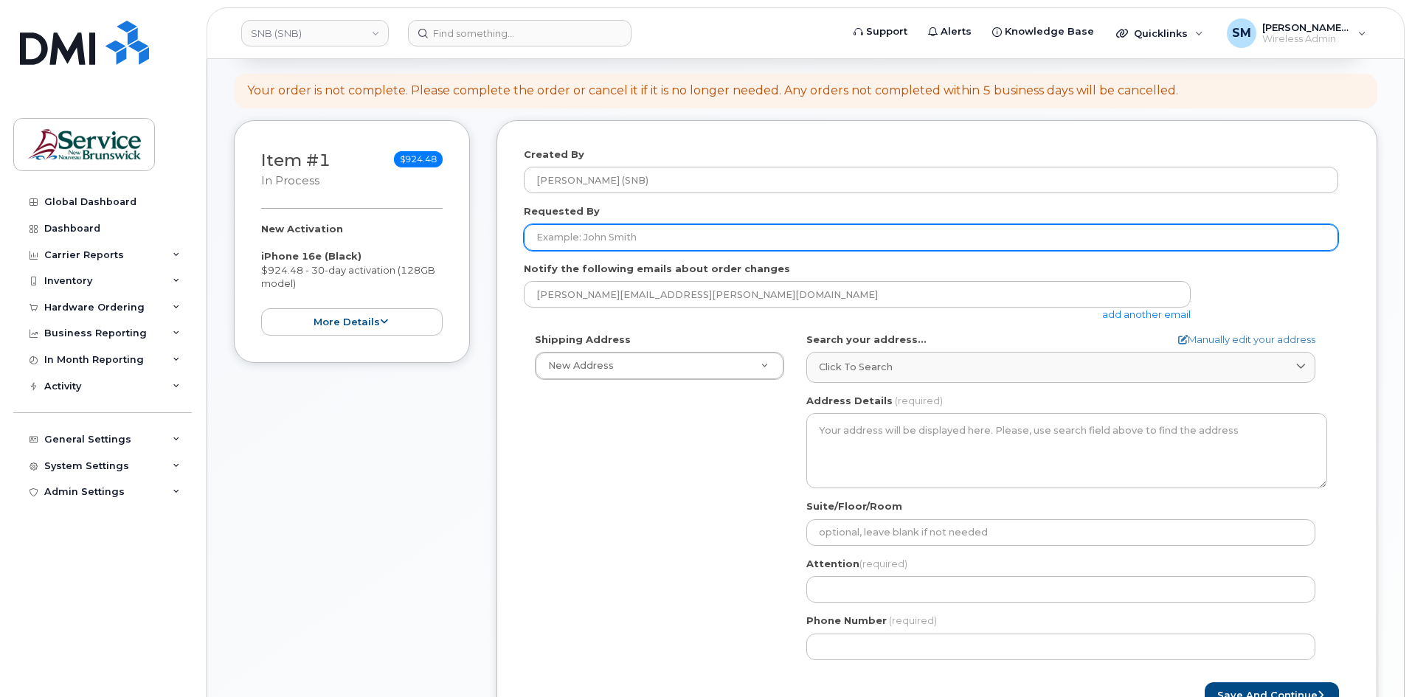
click at [639, 240] on input "Requested By" at bounding box center [931, 237] width 814 height 27
paste input "[PERSON_NAME][EMAIL_ADDRESS][DOMAIN_NAME]"
type input "[PERSON_NAME][EMAIL_ADDRESS][DOMAIN_NAME]"
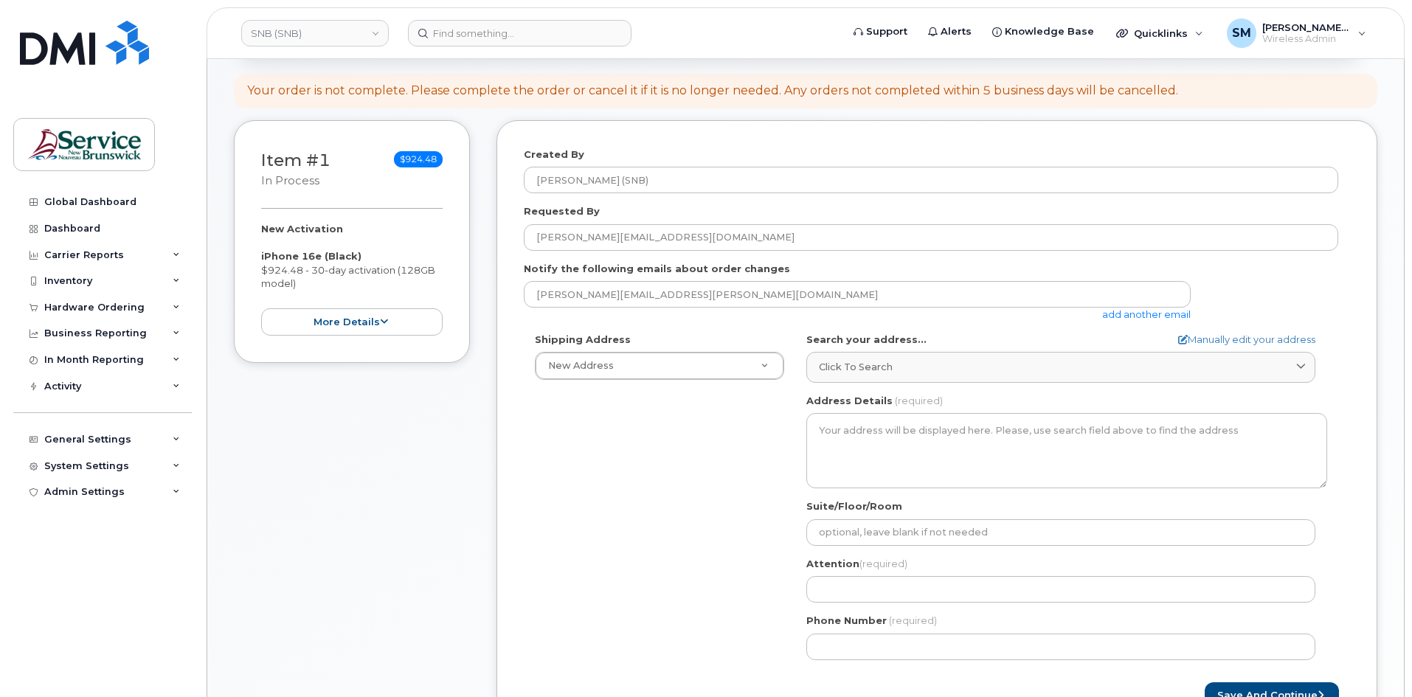
click at [671, 523] on div "Shipping Address New Address New Address ASD-E Main Office ASD-N Bathurst Educa…" at bounding box center [931, 502] width 814 height 339
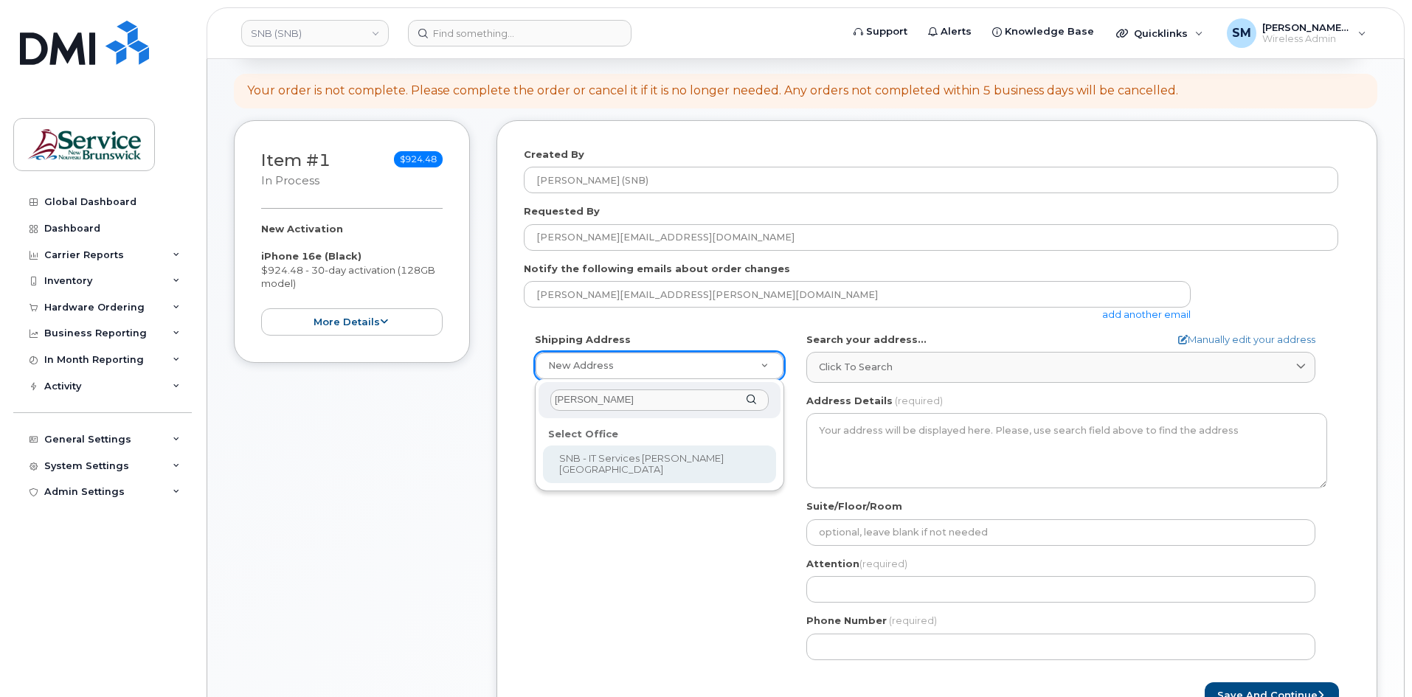
type input "jones"
select select
type textarea "105-1600 Main St Moncton New Brunswick E1E 1G5"
type input "Fred Doiron/Jeff McIntyre/Vincent Hache/Sebastien Bernard"
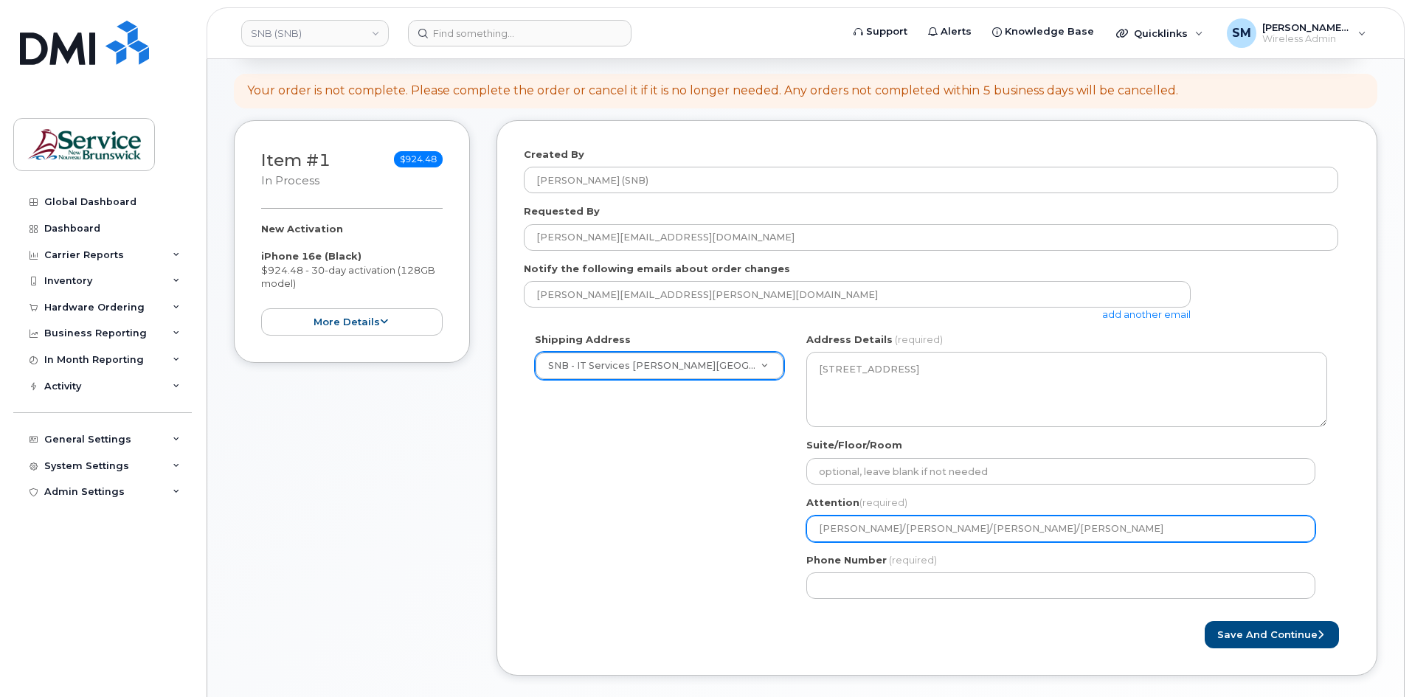
drag, startPoint x: 1117, startPoint y: 523, endPoint x: 941, endPoint y: 539, distance: 176.3
click at [941, 539] on input "Fred Doiron/Jeff McIntyre/Vincent Hache/Sebastien Bernard" at bounding box center [1060, 529] width 509 height 27
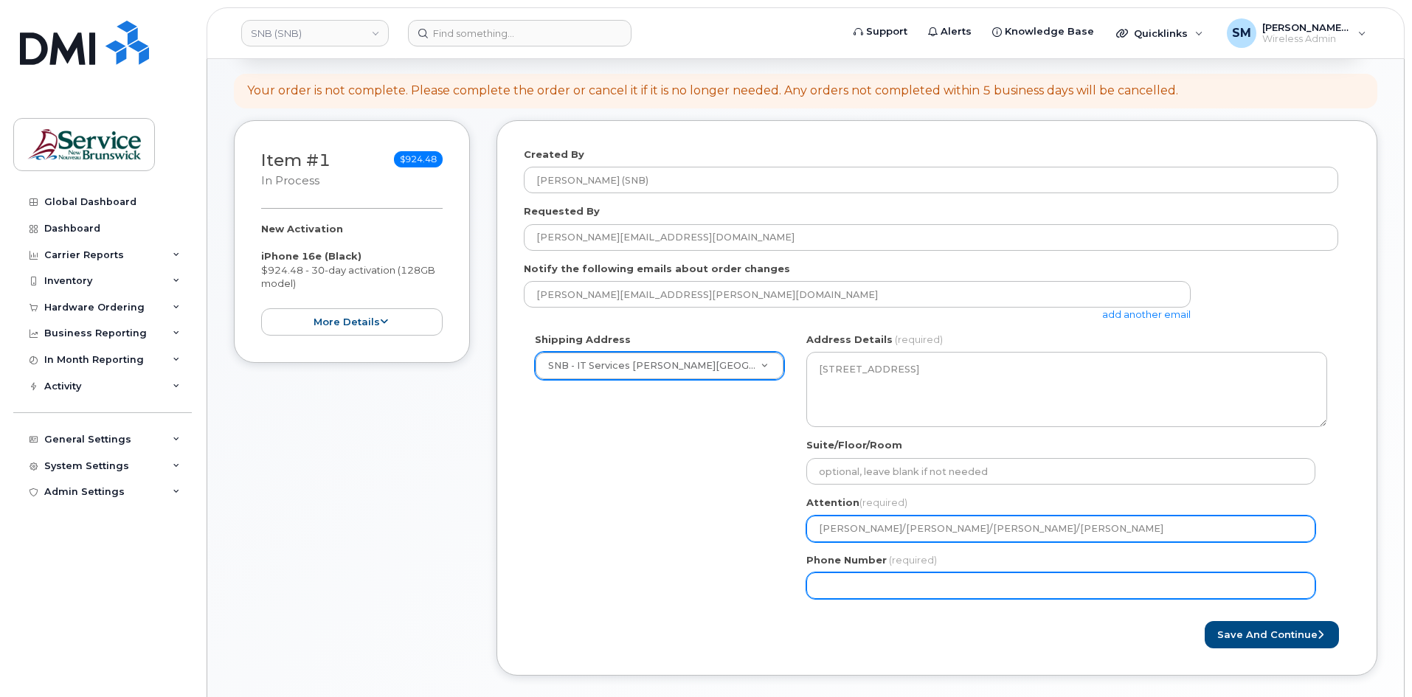
select select
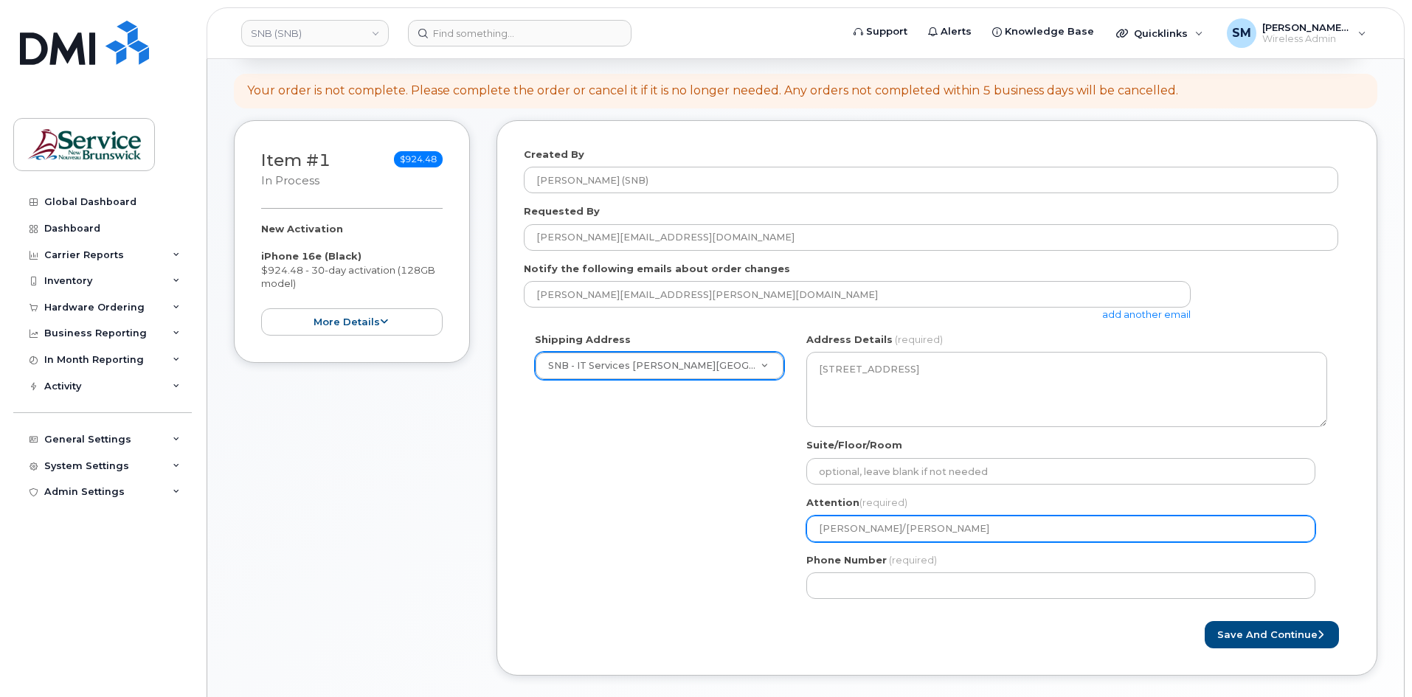
type input "[PERSON_NAME]/[PERSON_NAME]"
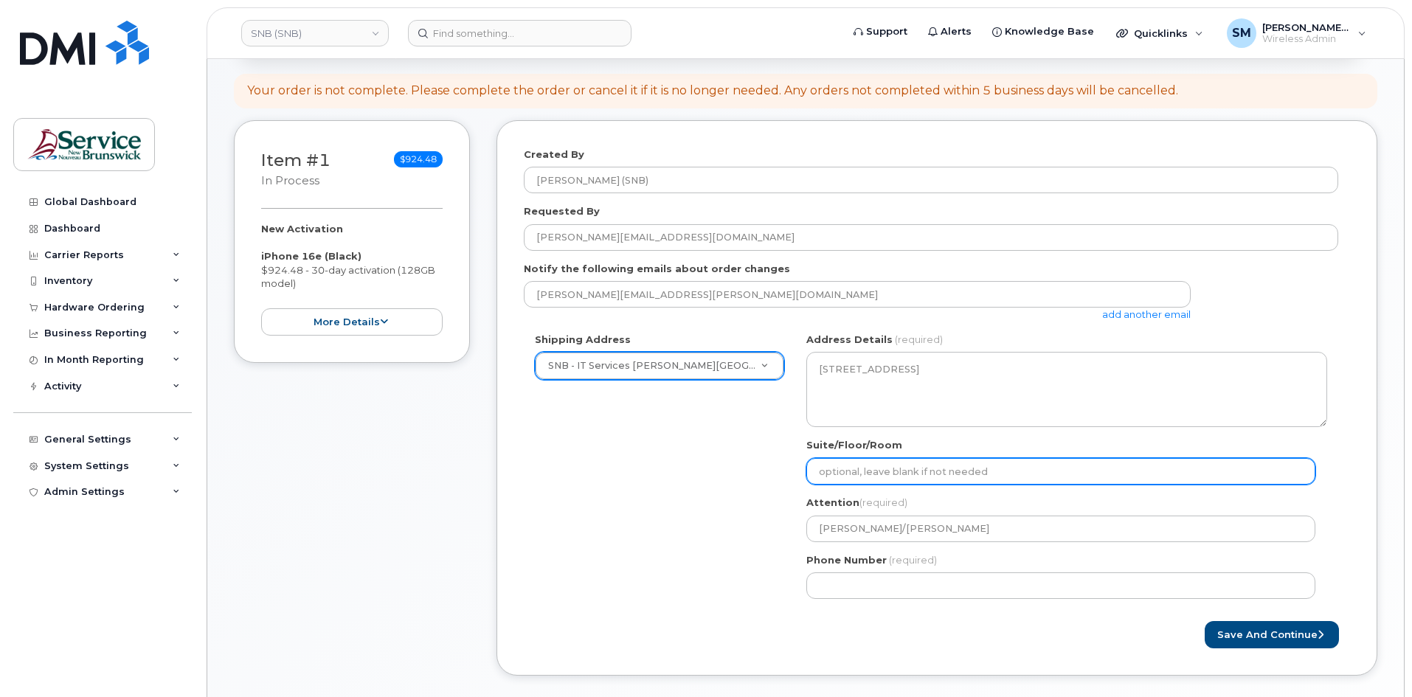
click at [846, 471] on input "Suite/Floor/Room" at bounding box center [1060, 471] width 509 height 27
paste input "WO0000000479347"
select select
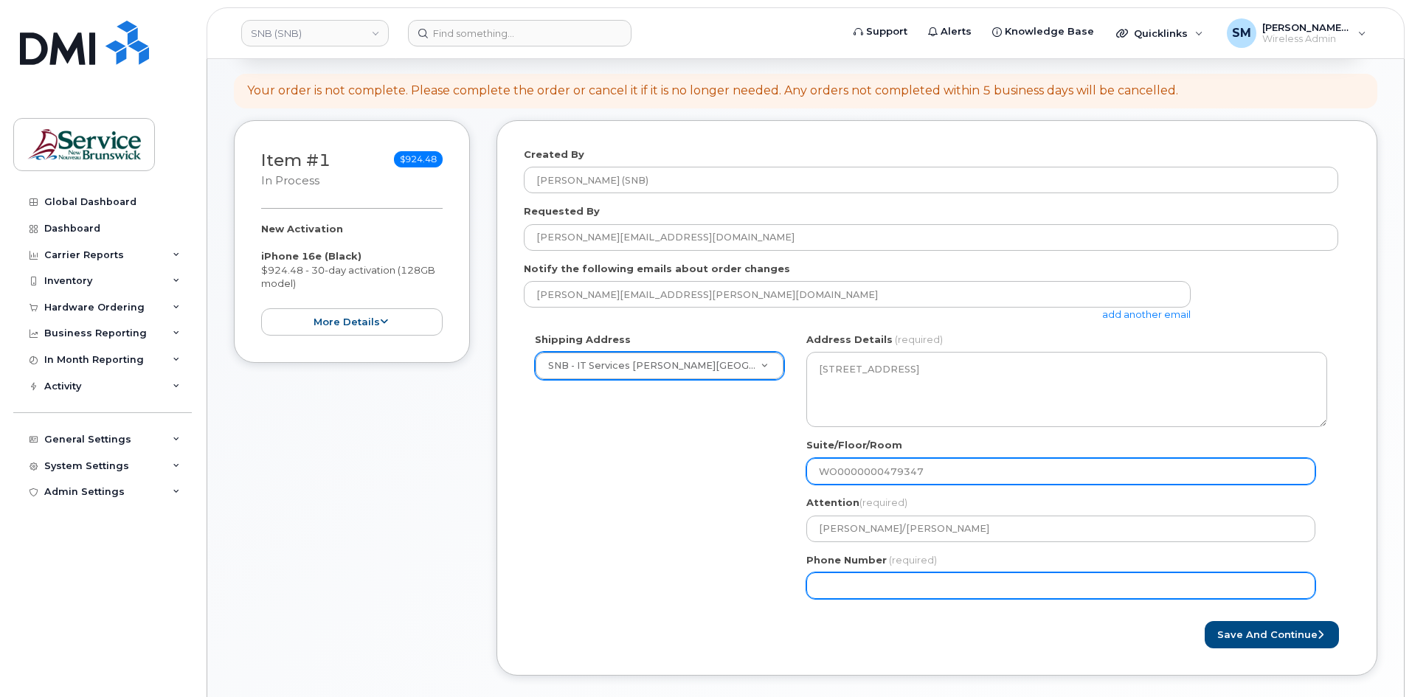
type input "WO0000000479347"
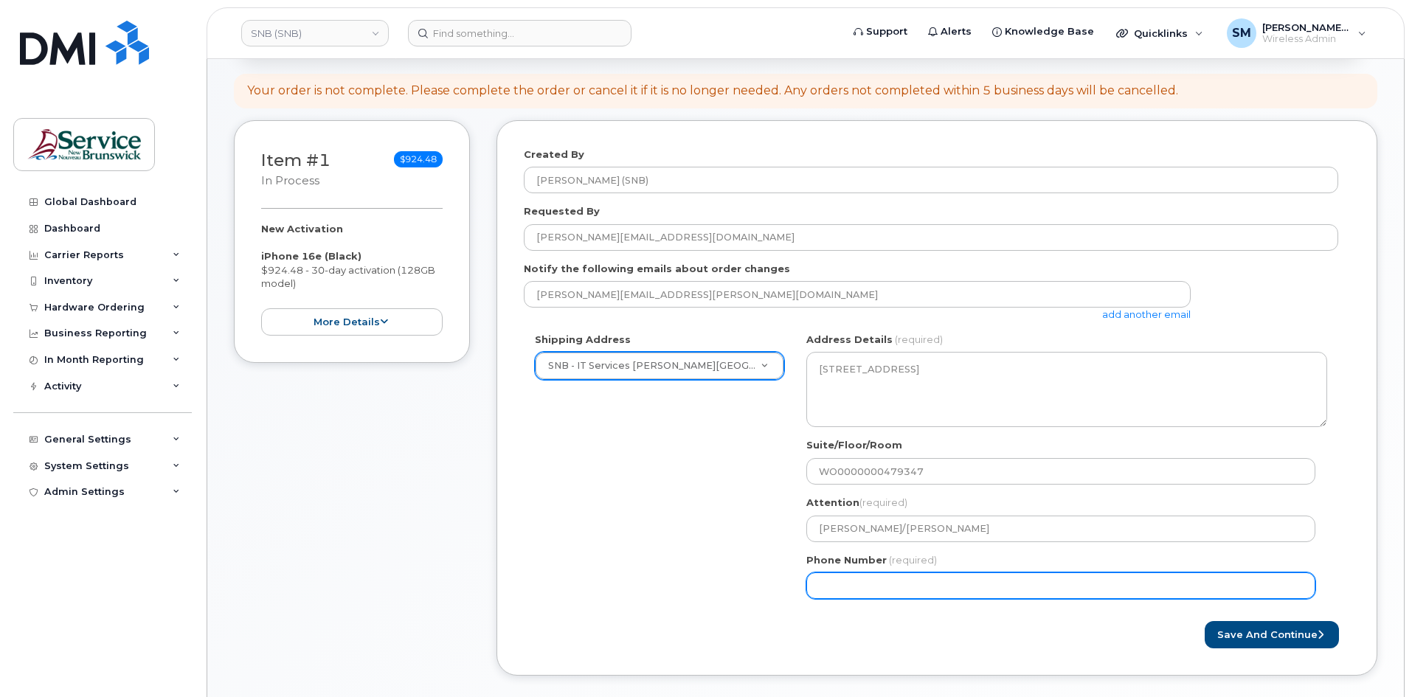
click at [1053, 587] on input "Phone Number" at bounding box center [1060, 585] width 509 height 27
select select
type input "506639633"
select select
type input "5066396338"
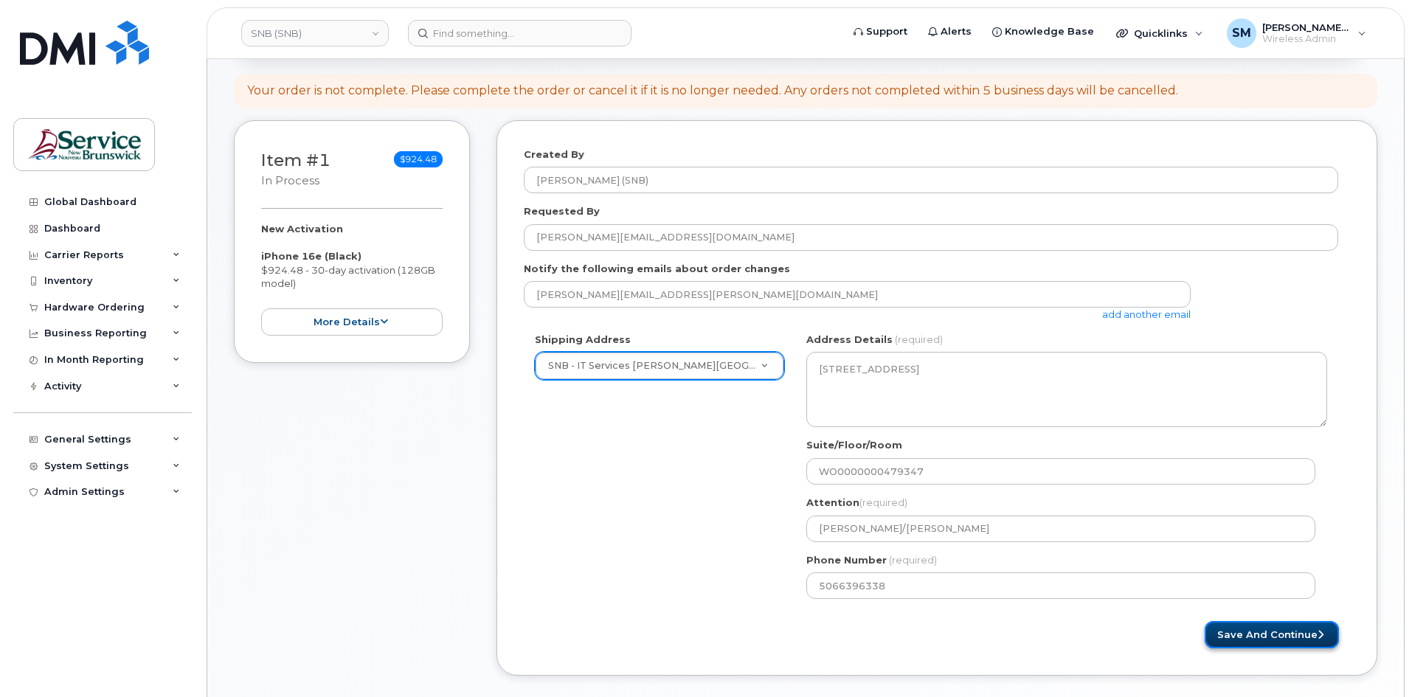
click at [1278, 629] on button "Save and Continue" at bounding box center [1272, 634] width 134 height 27
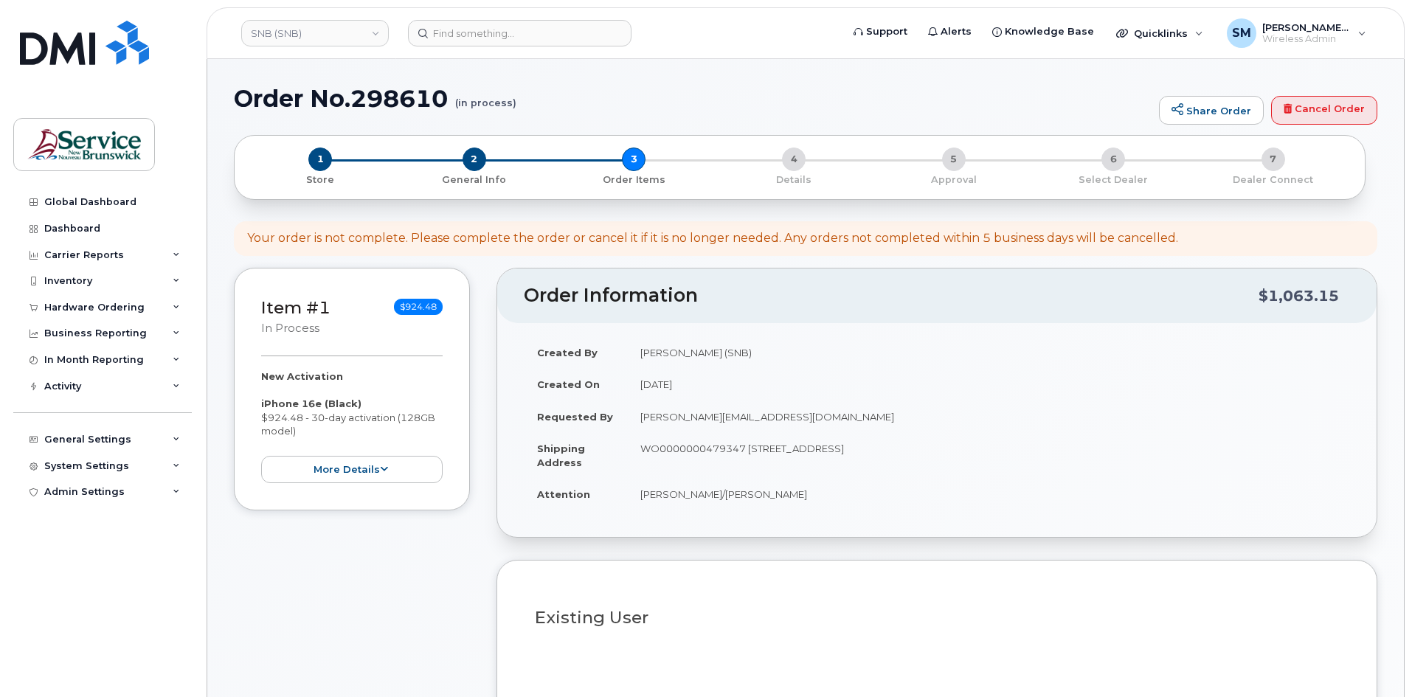
select select
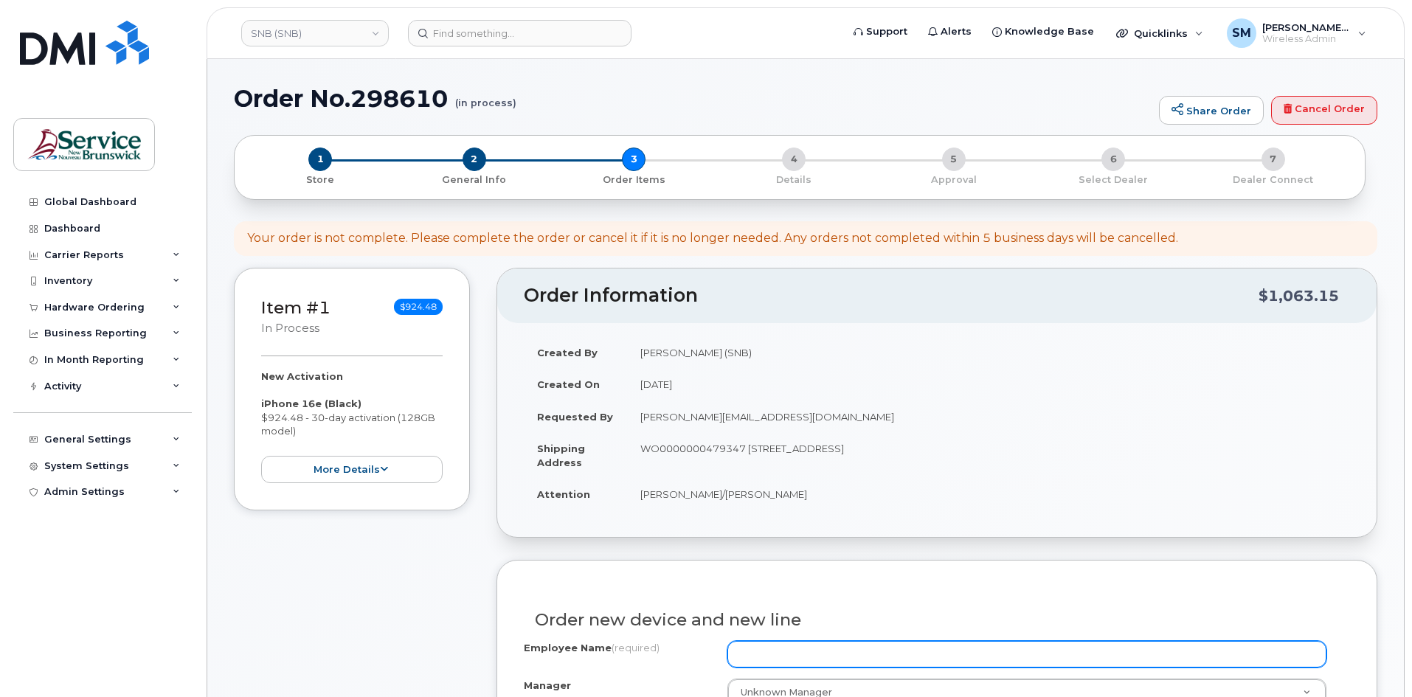
click at [803, 647] on input "Employee Name (required)" at bounding box center [1026, 654] width 599 height 27
paste input "[PERSON_NAME]"
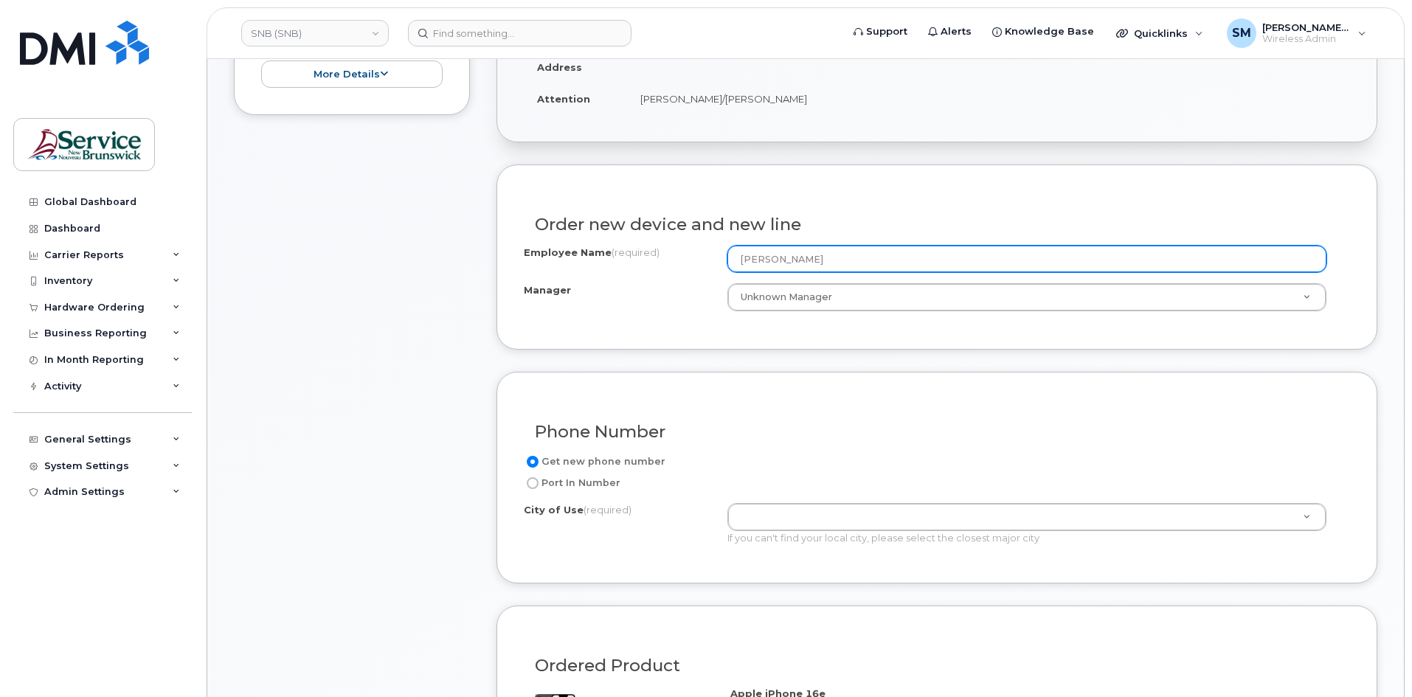
scroll to position [443, 0]
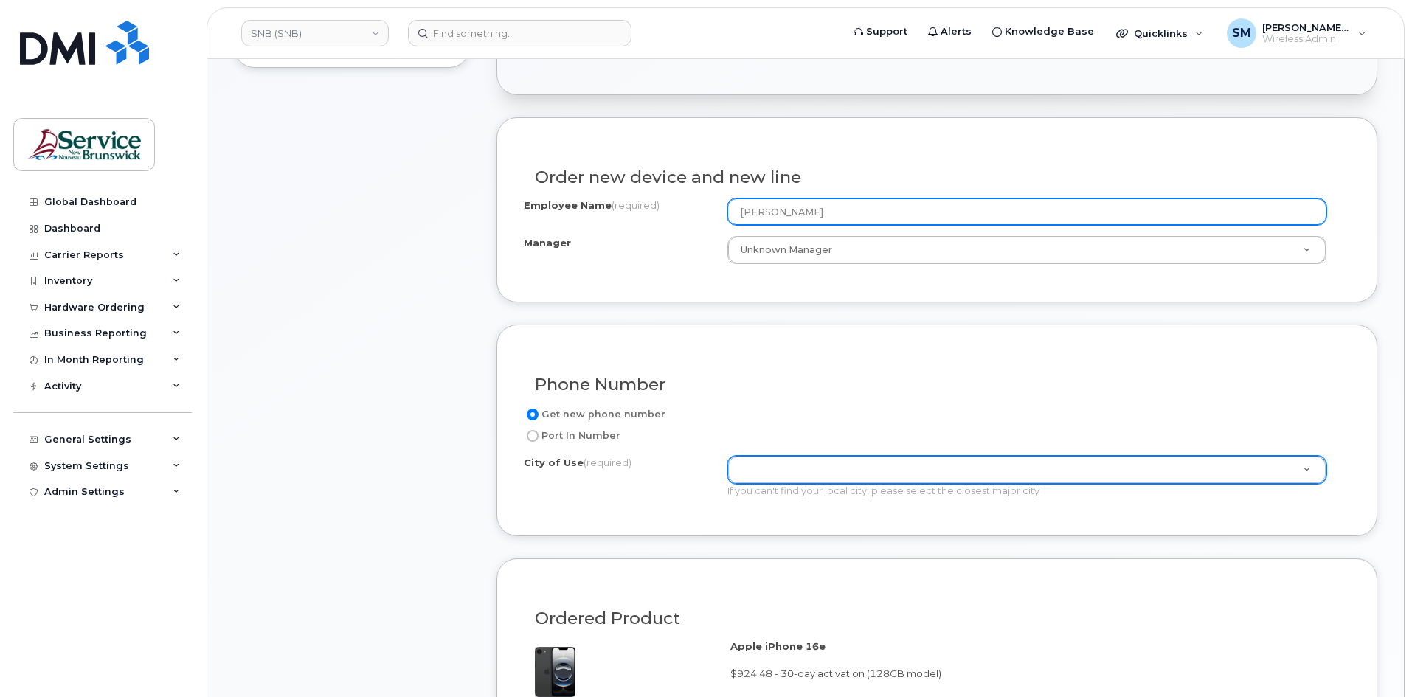
type input "[PERSON_NAME]"
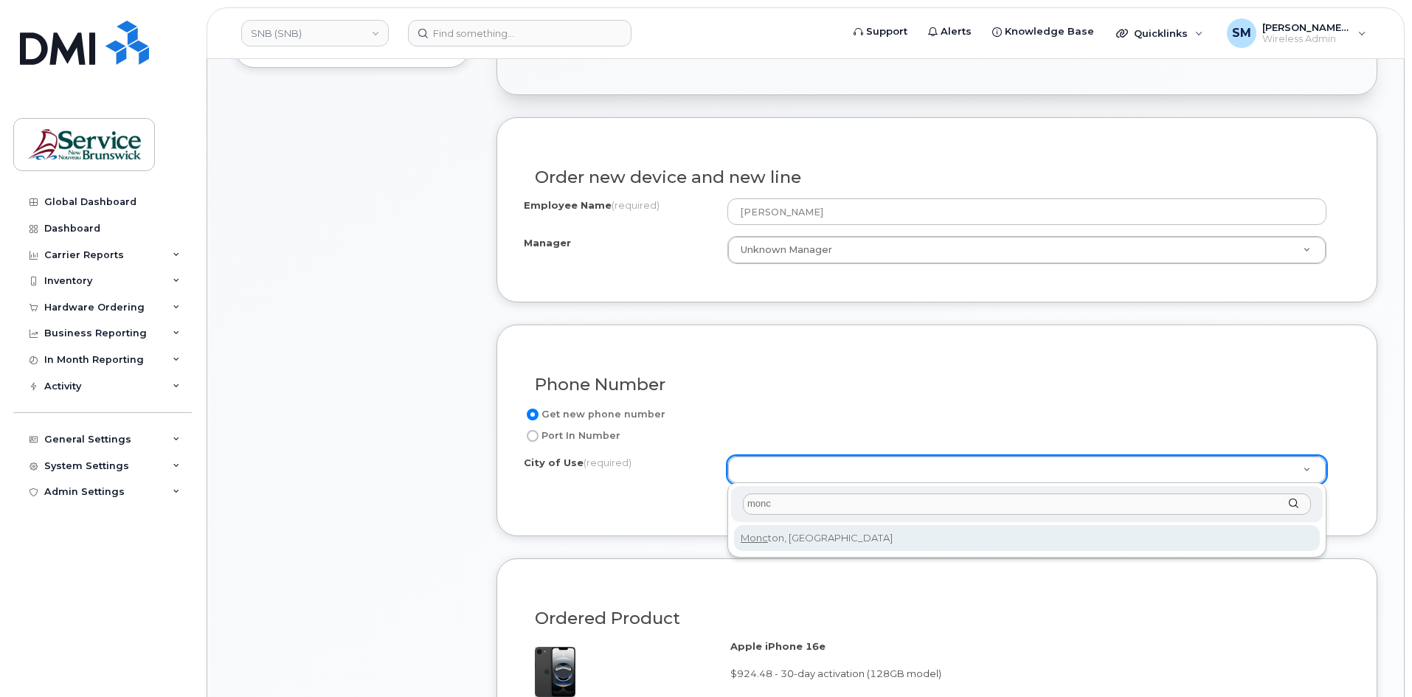
type input "monc"
type input "1817"
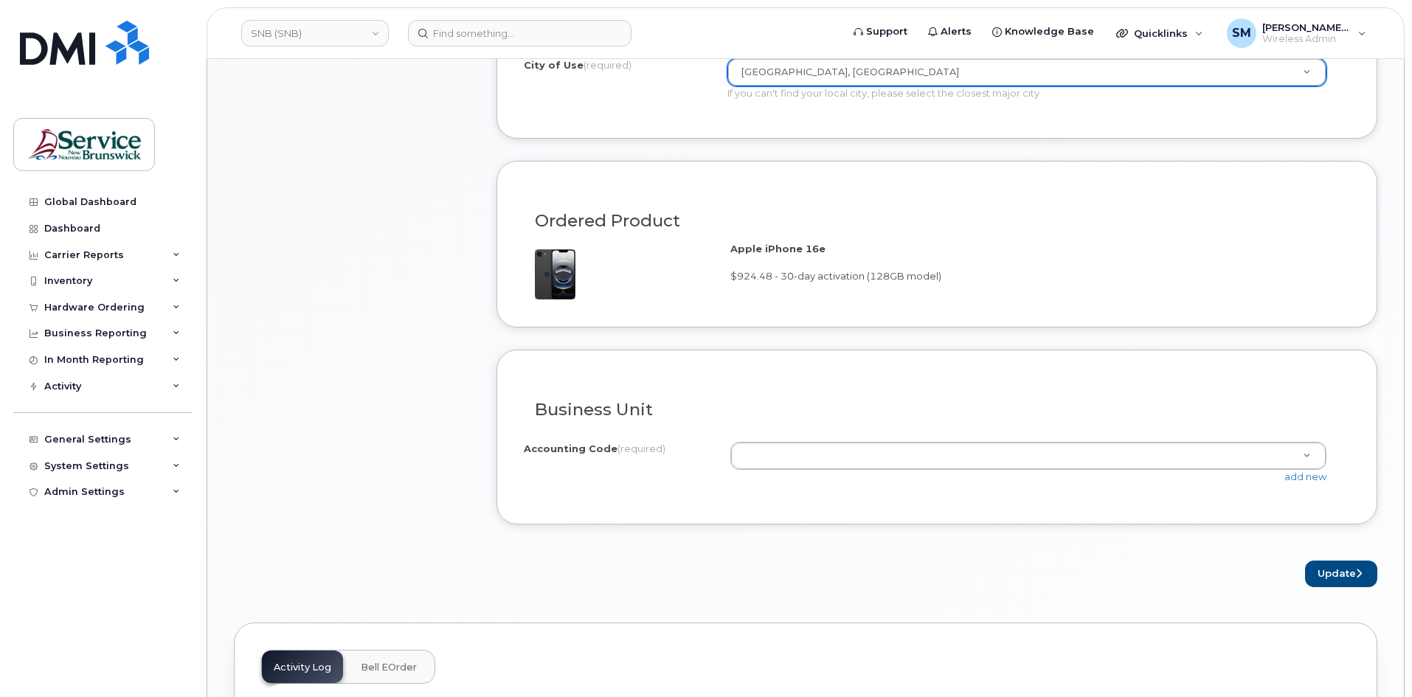
scroll to position [959, 0]
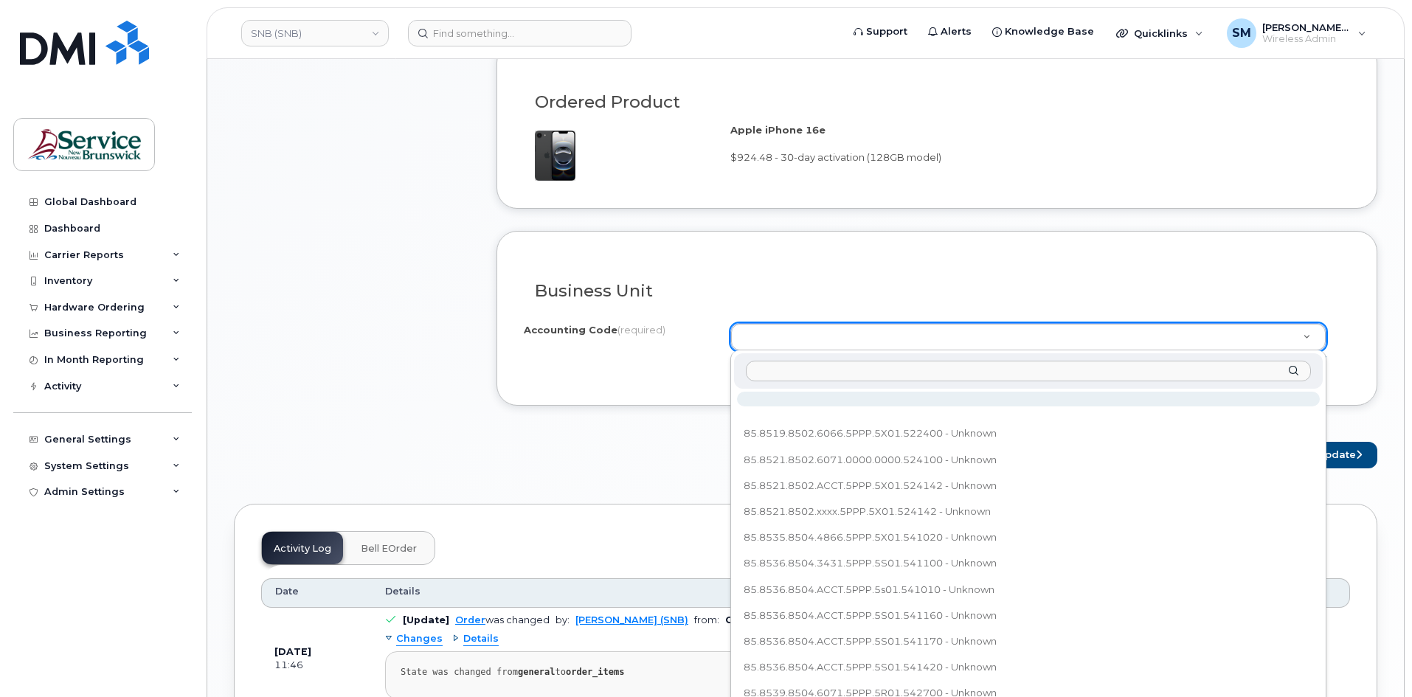
type input "85.8539.8504.4857.5PPP.5R01.542810"
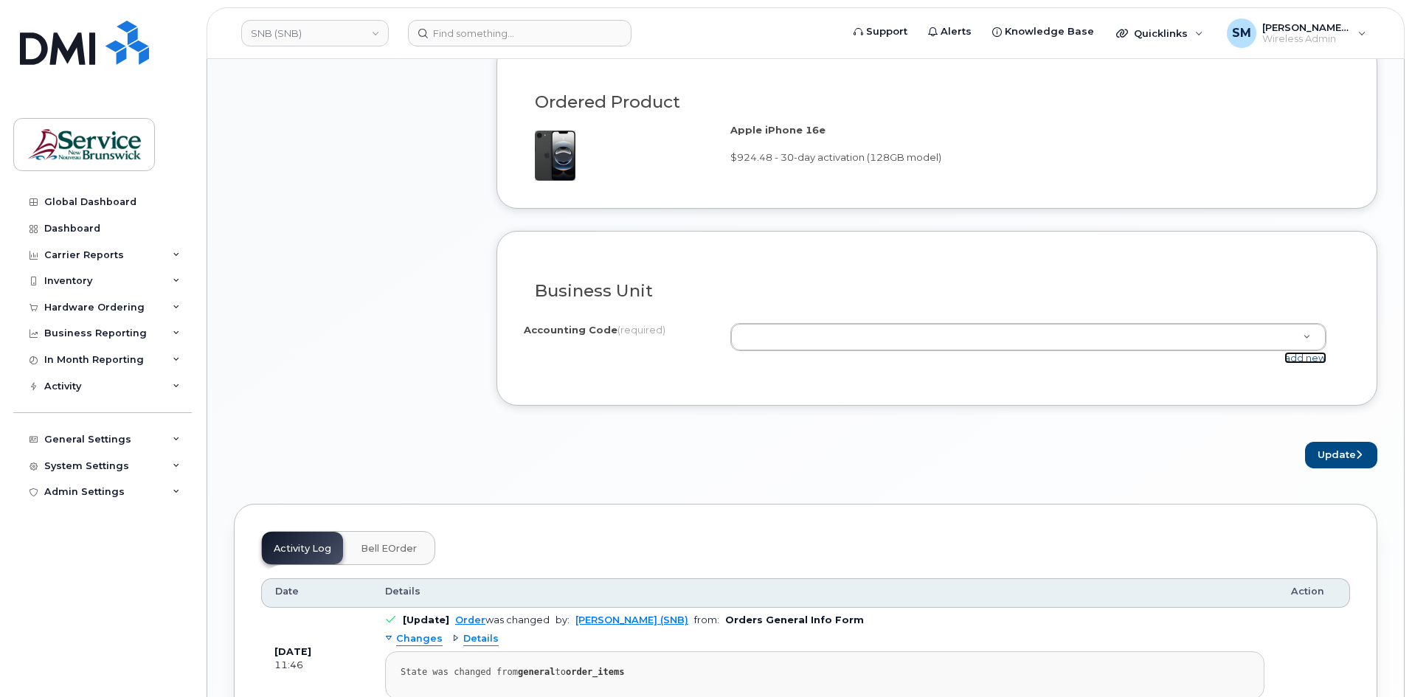
click at [1321, 359] on link "add new" at bounding box center [1305, 358] width 42 height 12
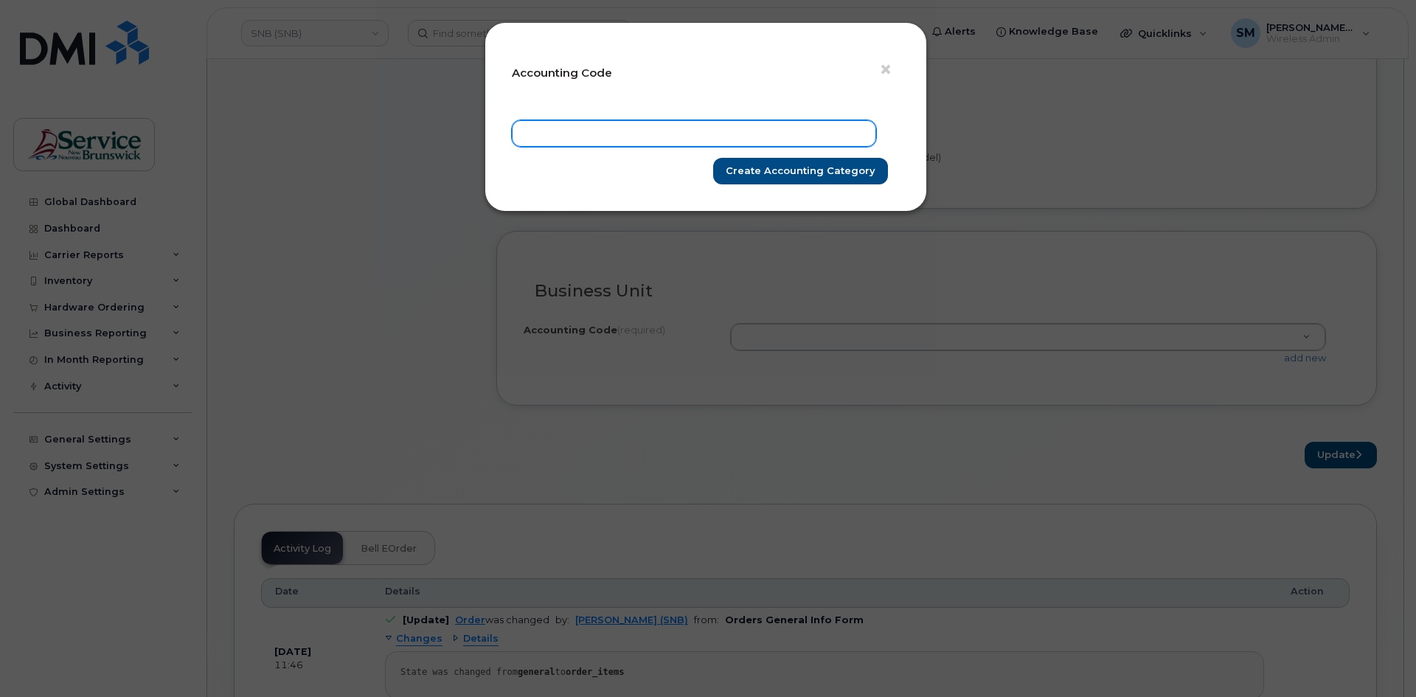
click at [646, 142] on input "text" at bounding box center [694, 133] width 364 height 27
paste input "85.8539.8504.4857.5PPP.5R01.542810"
type input "85.8539.8504.4857.5PPP.5R01.542810"
click at [811, 167] on input "Create Accounting category" at bounding box center [800, 171] width 175 height 27
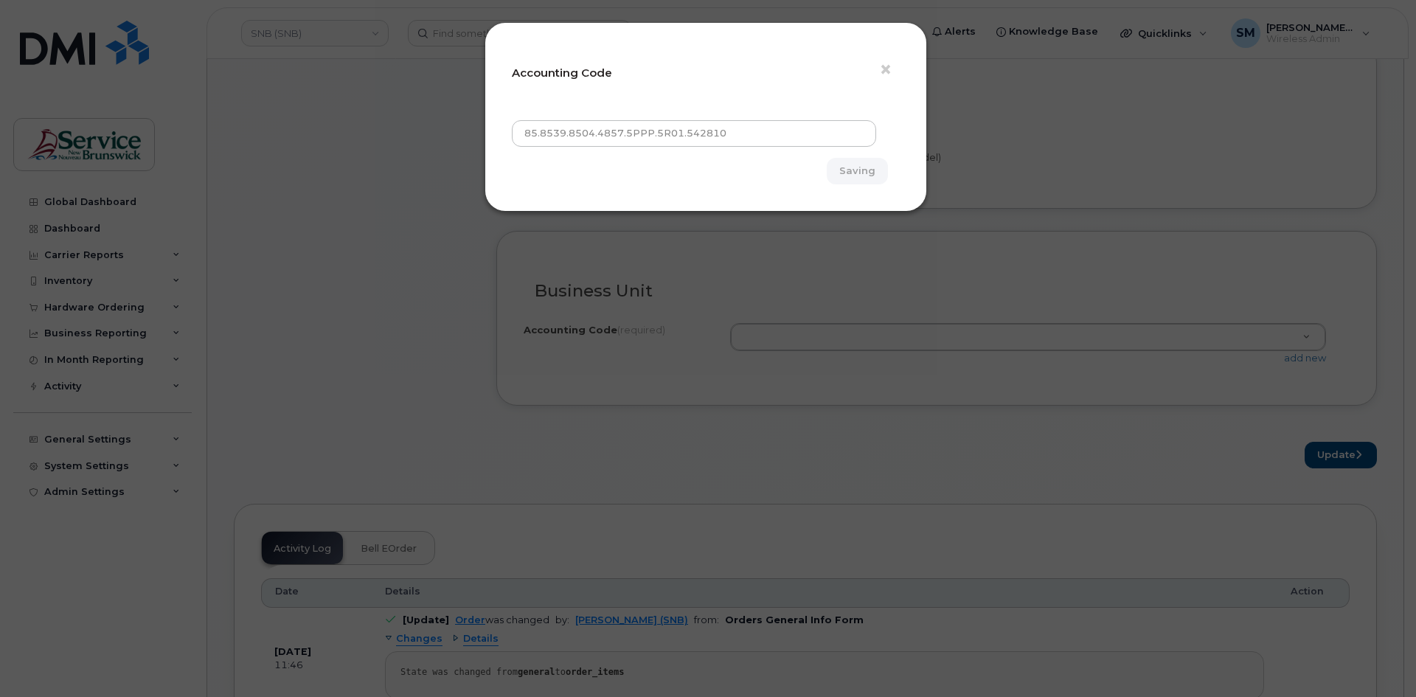
type input "Create Accounting category"
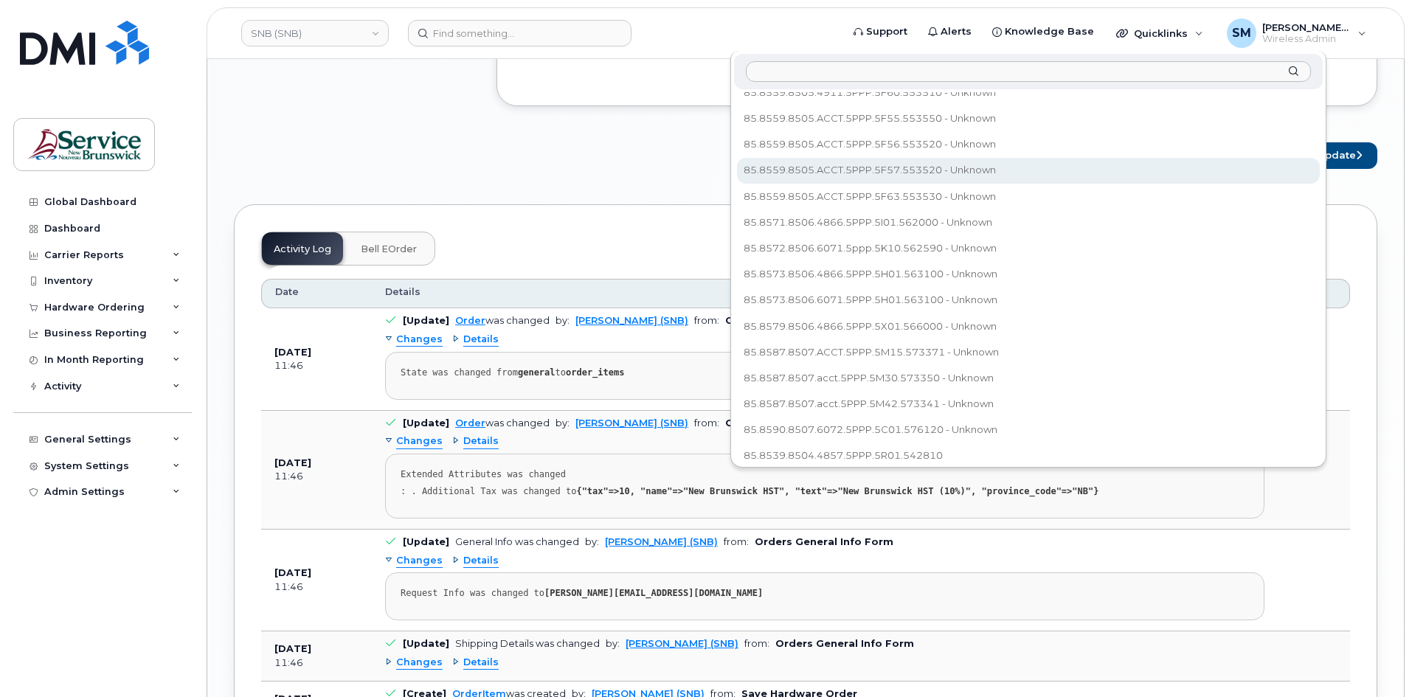
scroll to position [1328, 0]
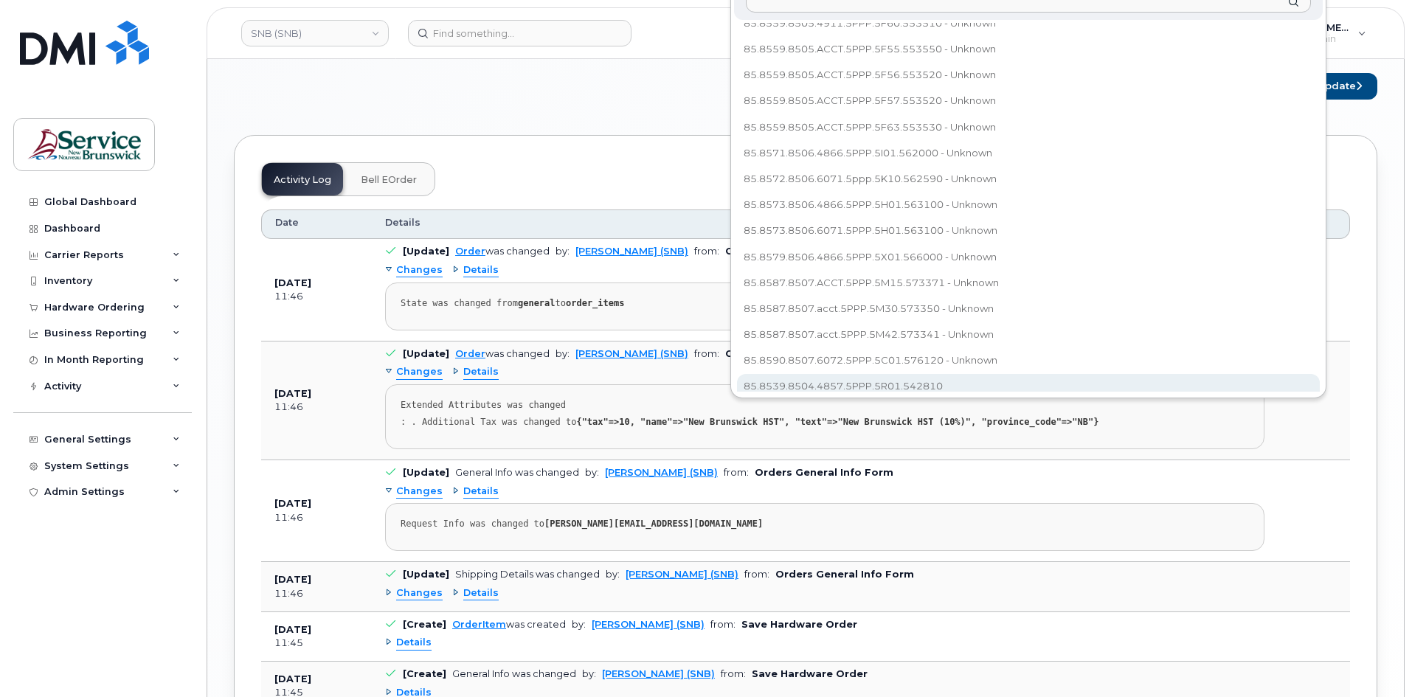
select select "85.8590.8507.6072.5PPP.5C01.576120"
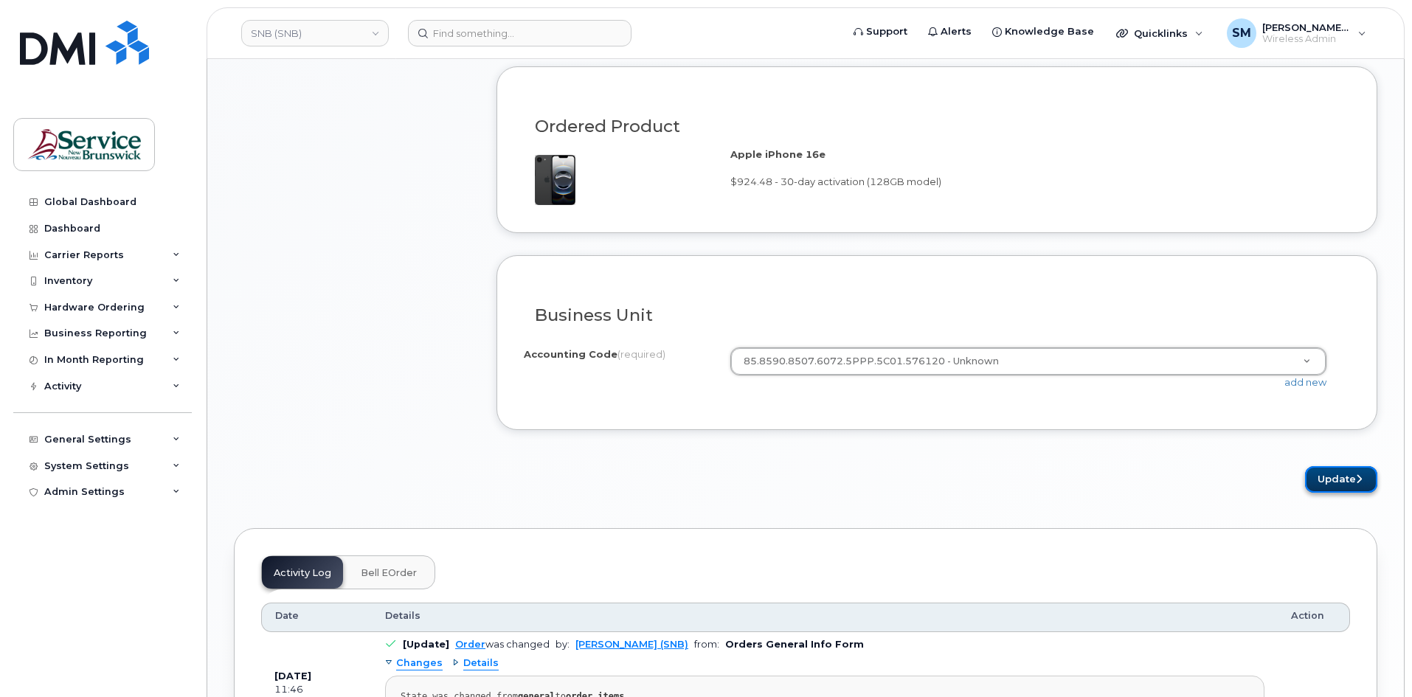
click at [1331, 478] on button "Update" at bounding box center [1341, 479] width 72 height 27
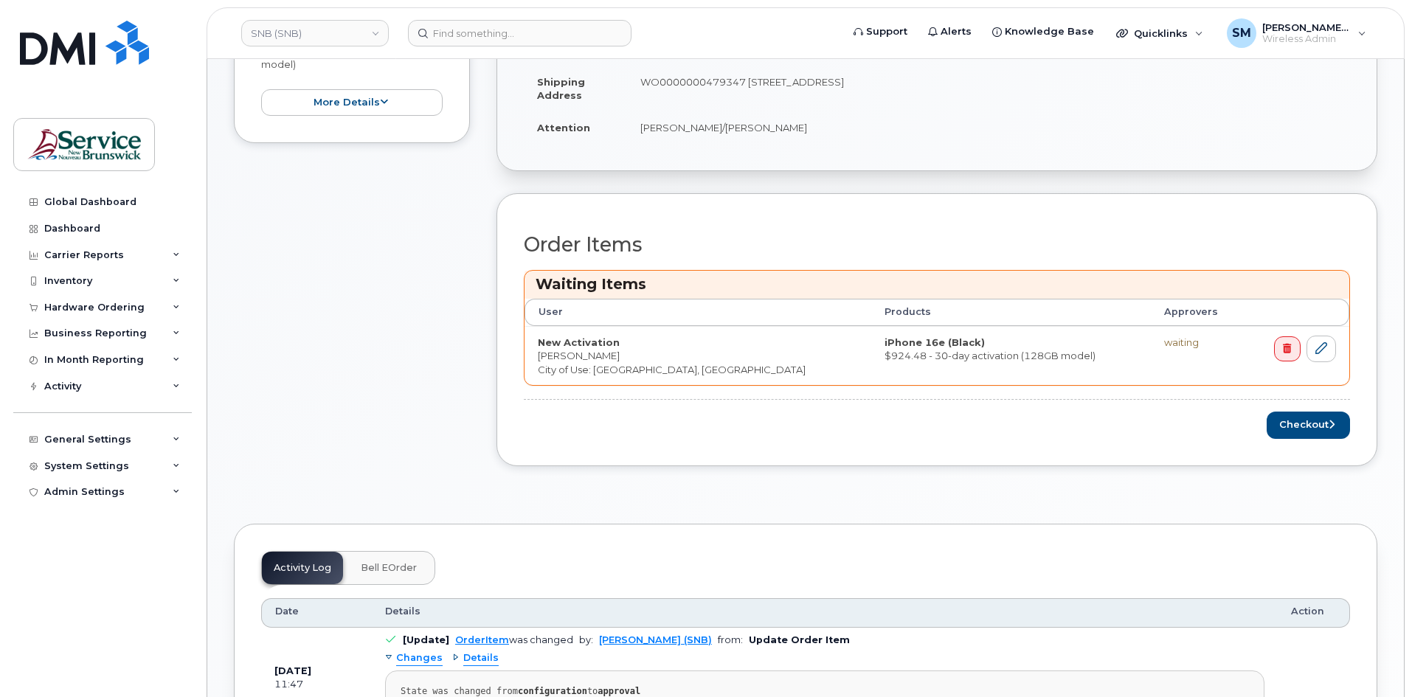
scroll to position [443, 0]
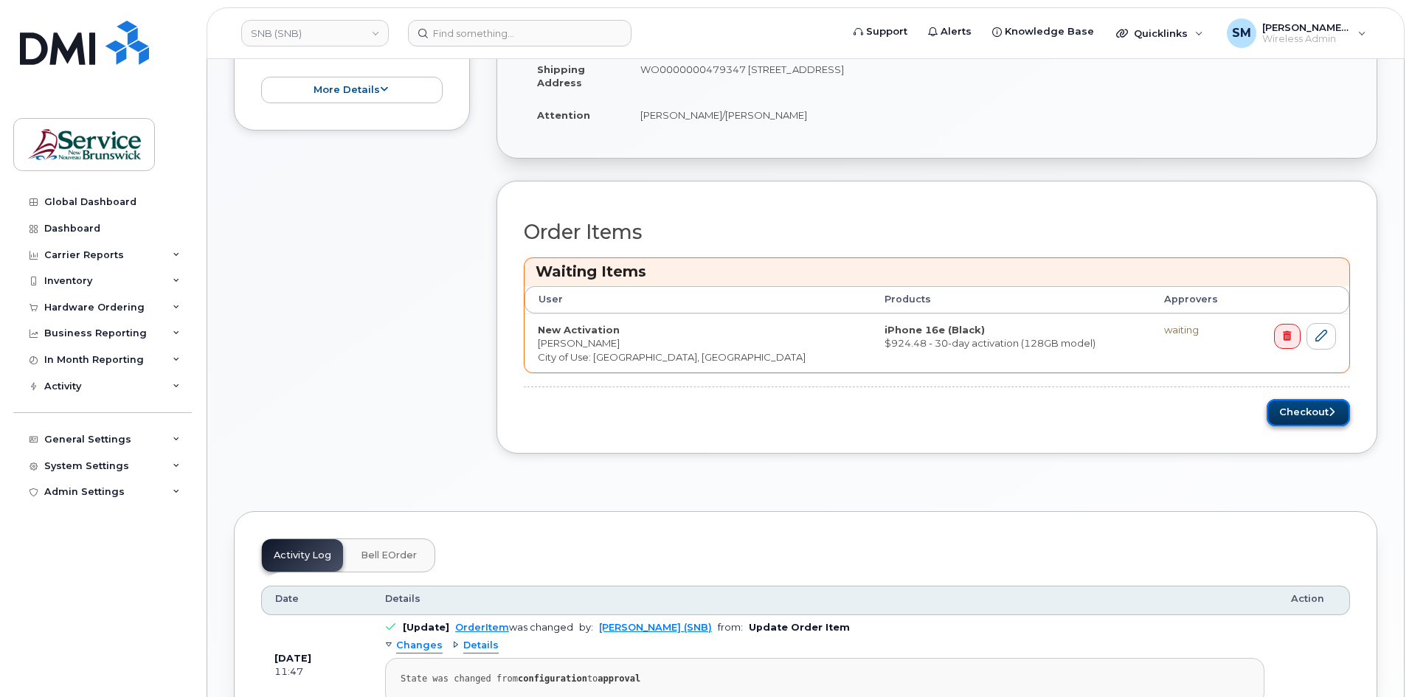
click at [1276, 414] on button "Checkout" at bounding box center [1308, 412] width 83 height 27
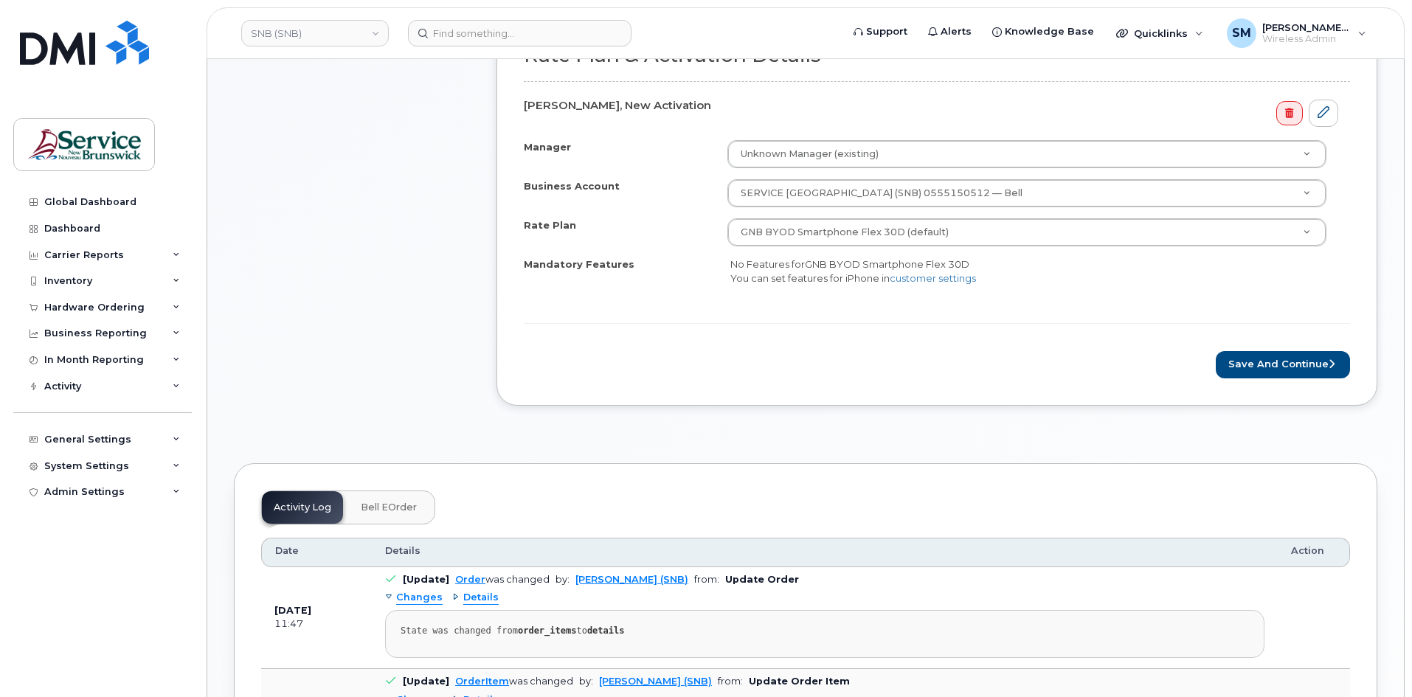
scroll to position [516, 0]
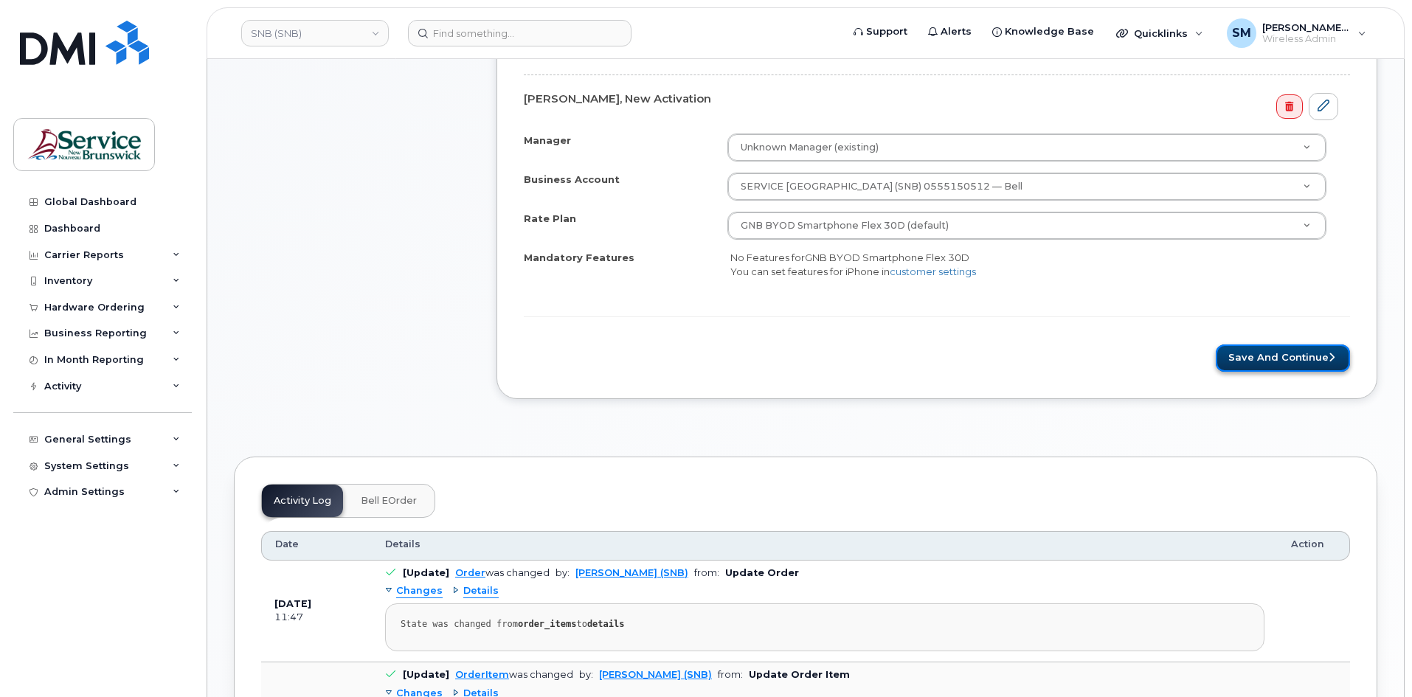
click at [1300, 361] on button "Save and Continue" at bounding box center [1283, 358] width 134 height 27
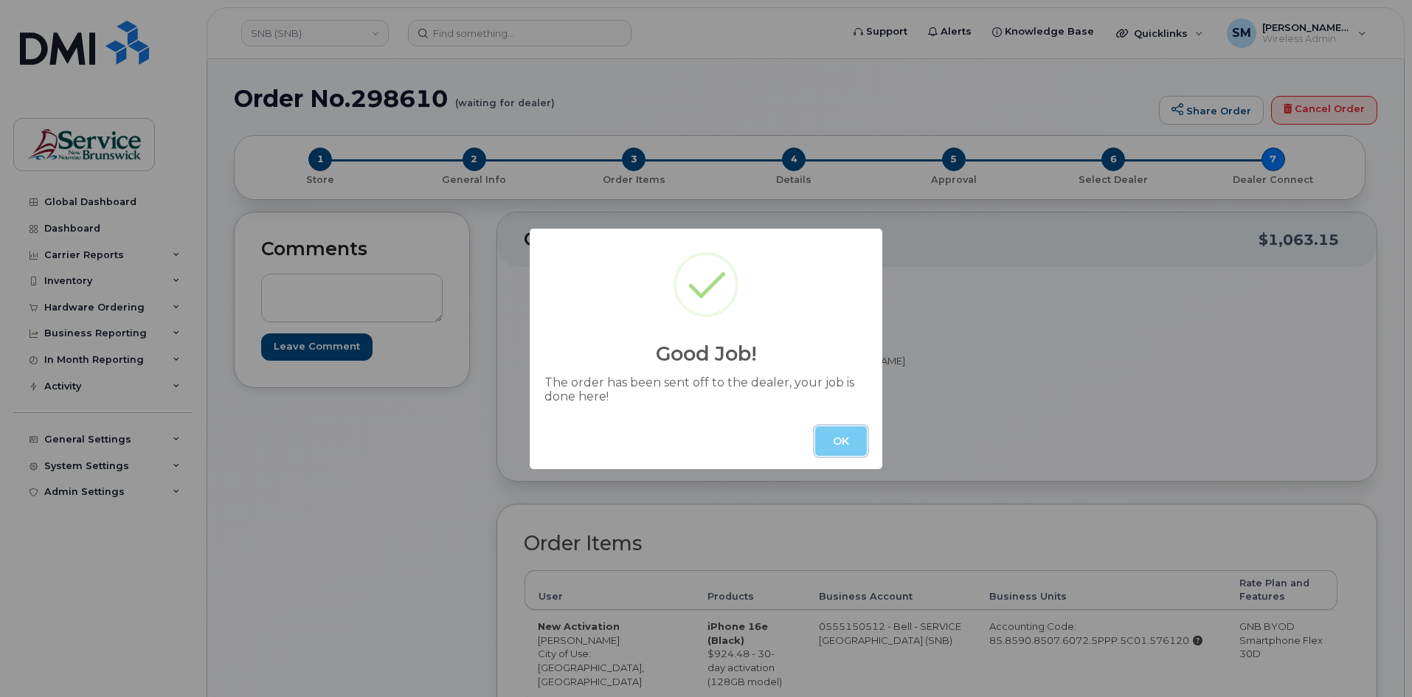
click at [842, 449] on button "OK" at bounding box center [841, 441] width 52 height 30
